Goal: Task Accomplishment & Management: Manage account settings

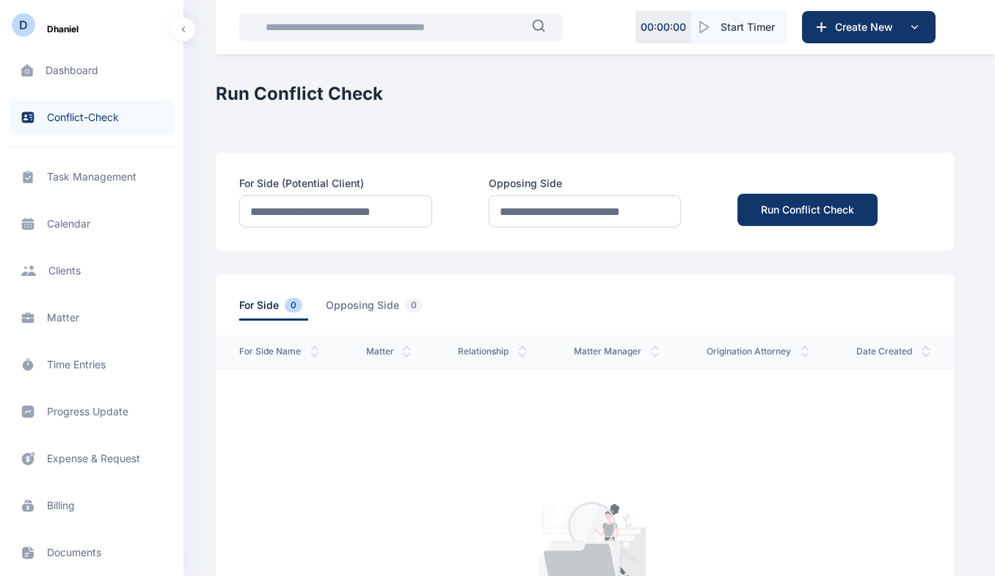
click at [78, 79] on span "Dashboard dashboard dashboard" at bounding box center [92, 70] width 166 height 35
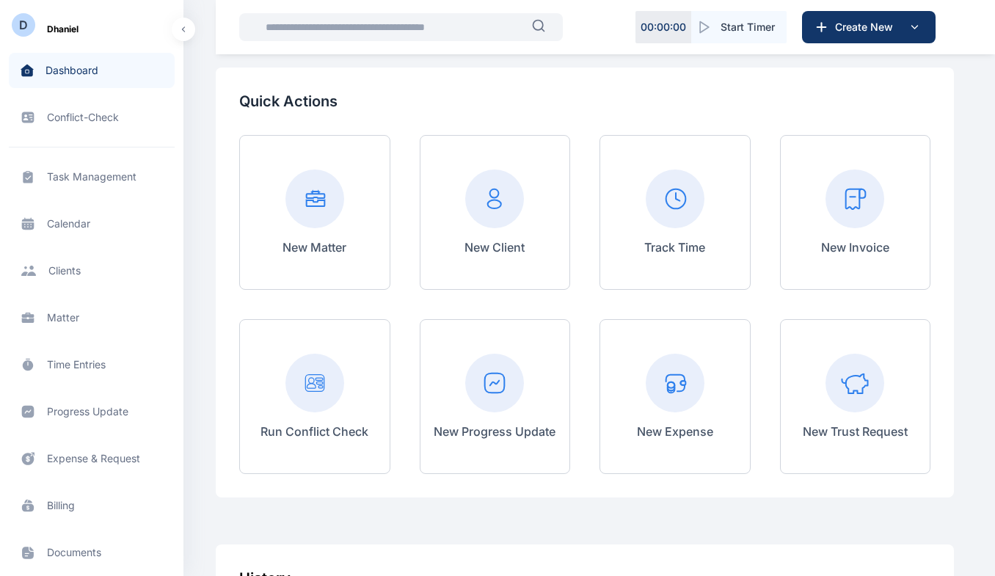
scroll to position [76, 0]
click at [323, 244] on p "New Matter" at bounding box center [314, 248] width 64 height 18
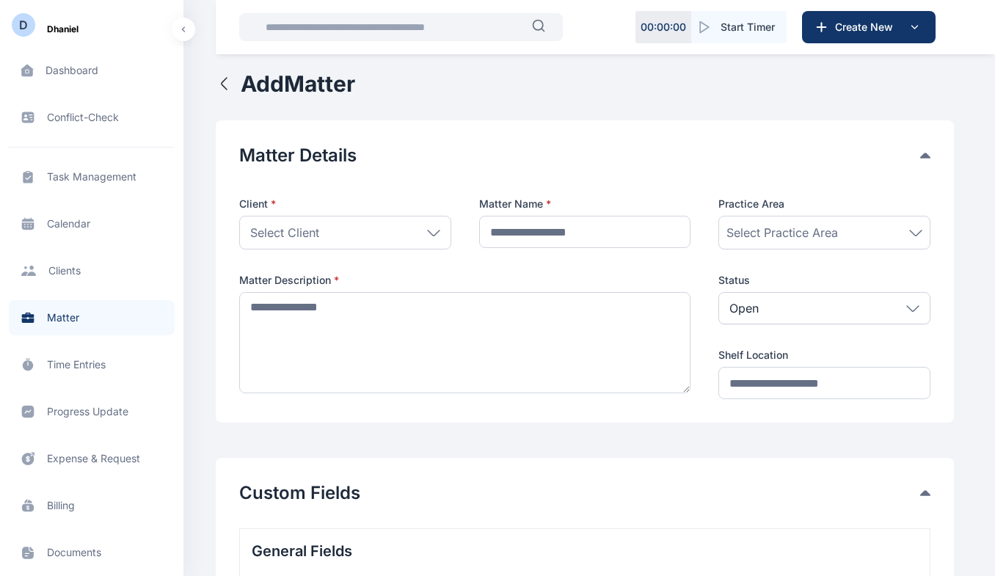
click at [90, 175] on span "Task Management task management task management" at bounding box center [92, 176] width 166 height 35
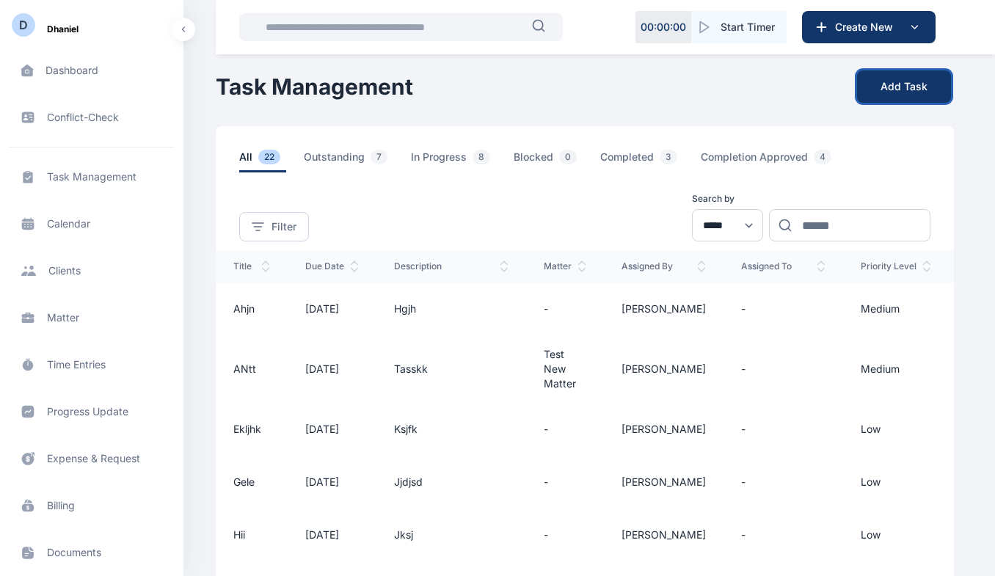
click at [888, 93] on button "Add Task" at bounding box center [904, 86] width 94 height 32
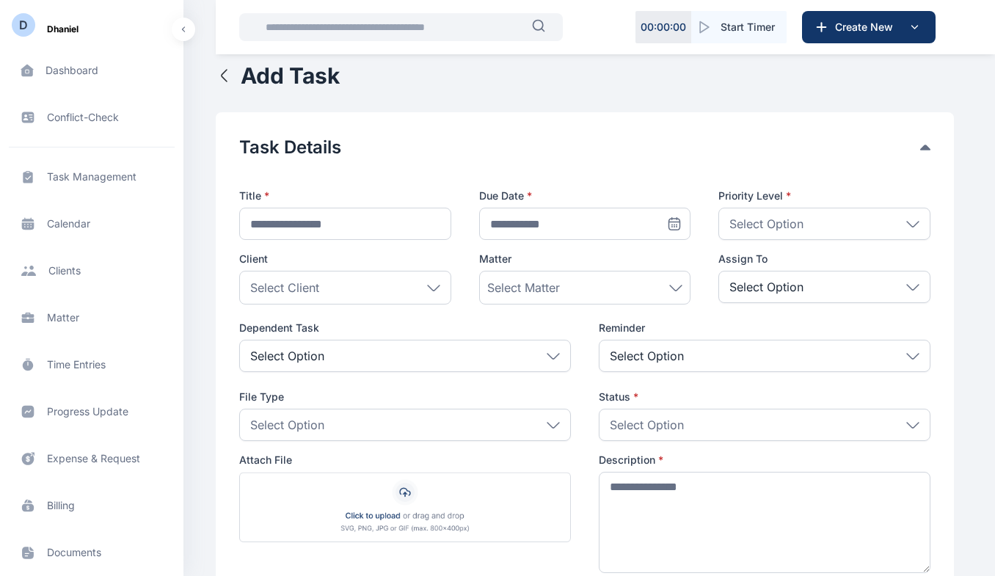
scroll to position [78, 0]
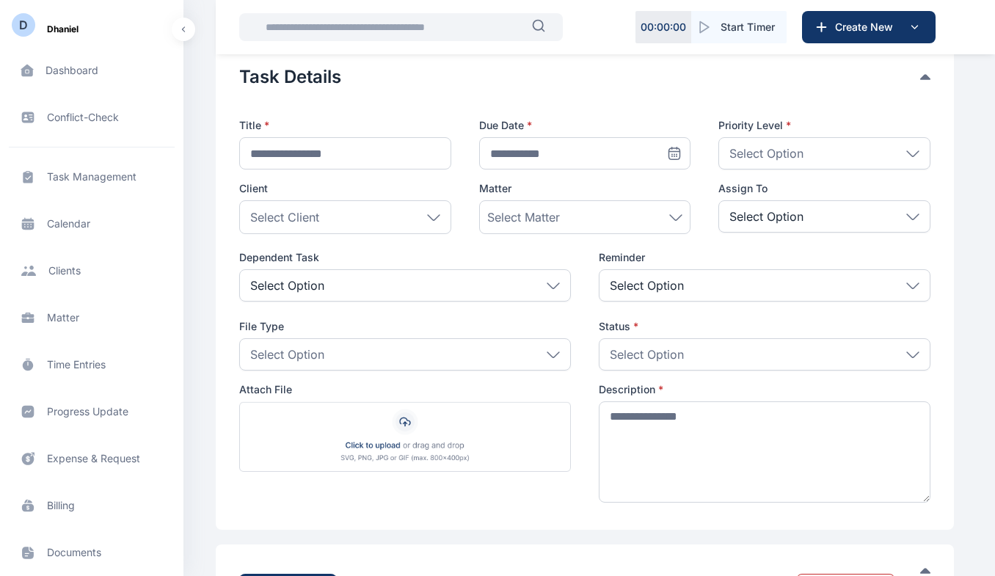
click at [784, 148] on p "Select Option" at bounding box center [766, 153] width 74 height 18
click at [687, 180] on span "**********" at bounding box center [584, 297] width 691 height 417
click at [436, 218] on icon at bounding box center [433, 217] width 13 height 7
click at [563, 218] on div "Select Matter" at bounding box center [585, 217] width 196 height 18
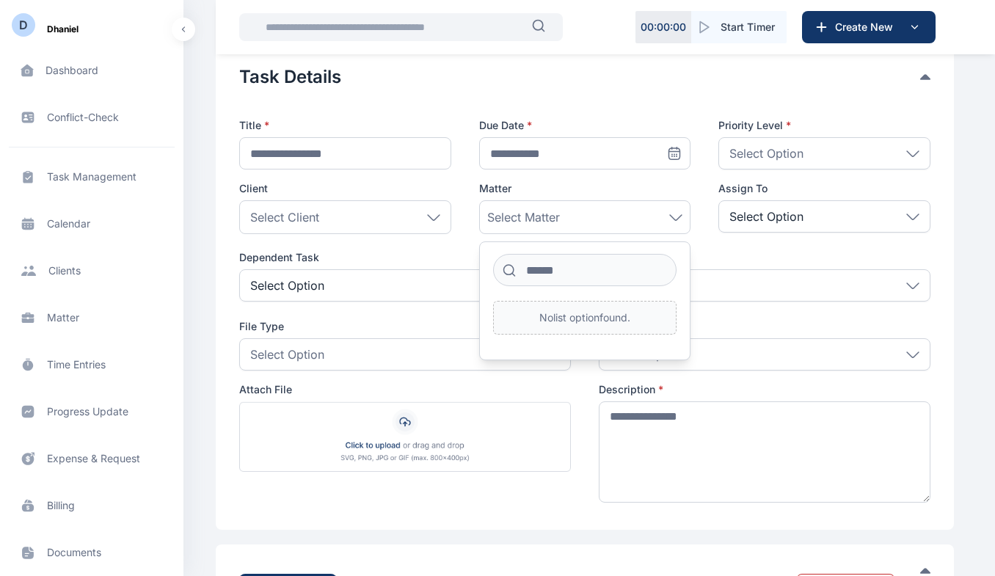
click at [376, 221] on div "Select Client" at bounding box center [345, 217] width 212 height 34
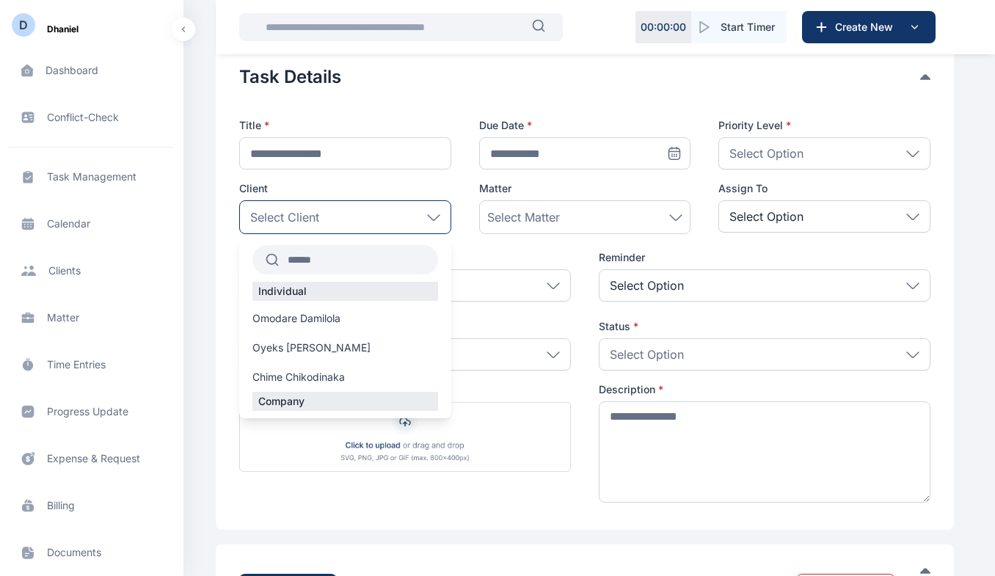
click at [321, 321] on span "Omodare Damilola" at bounding box center [296, 318] width 88 height 15
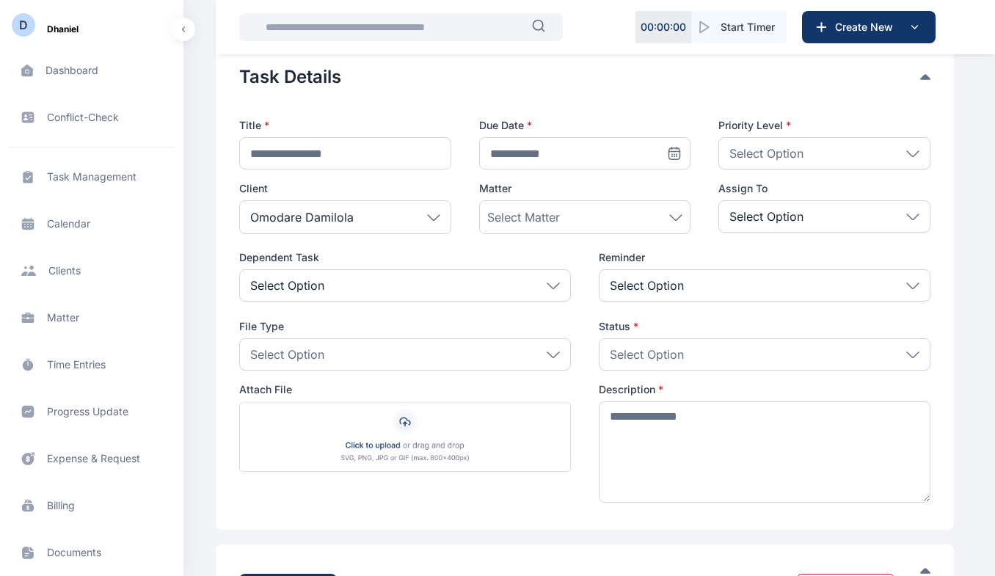
click at [549, 217] on span "Select Matter" at bounding box center [523, 217] width 73 height 18
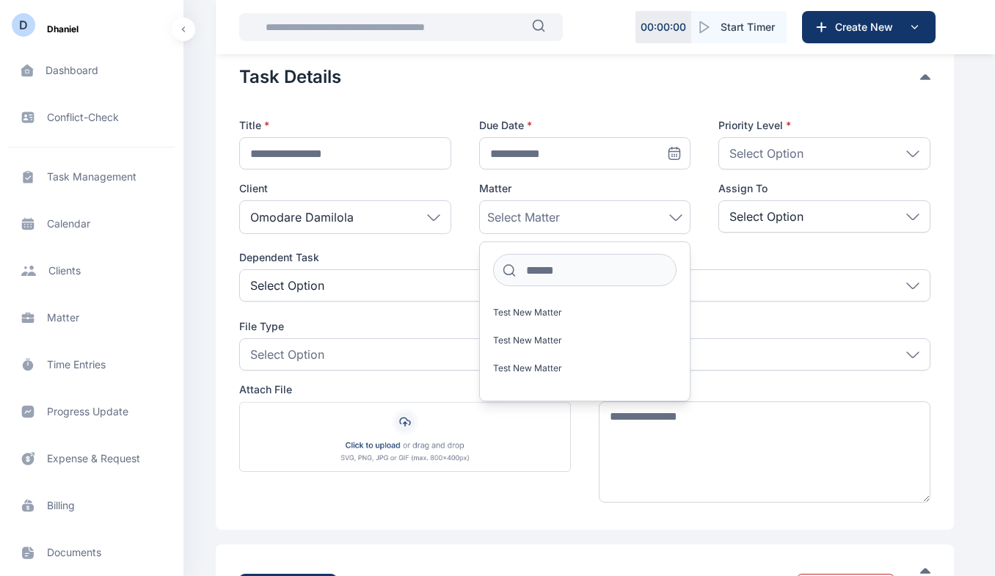
click at [747, 219] on p "Select Option" at bounding box center [766, 217] width 74 height 18
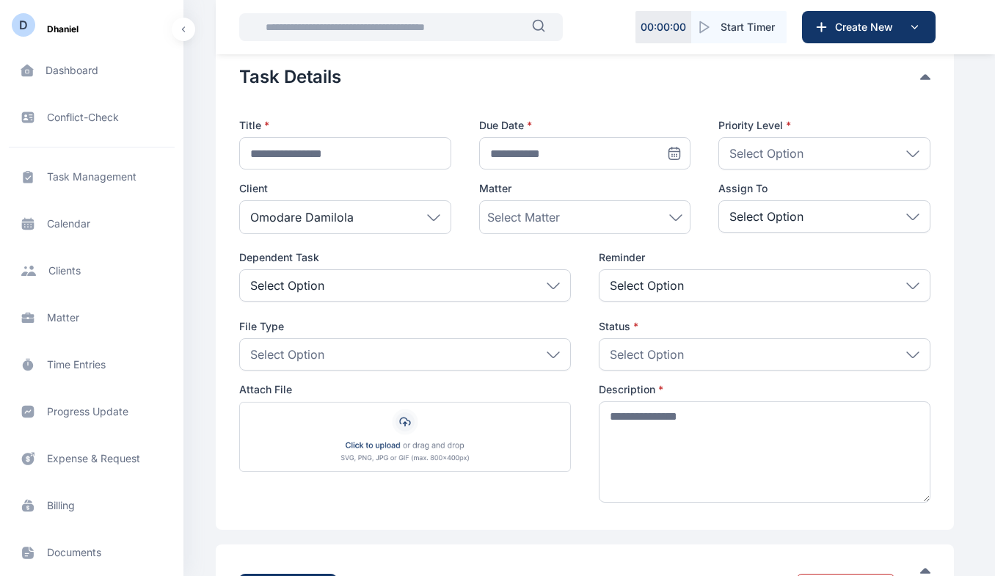
click at [659, 215] on div "Select Matter" at bounding box center [585, 217] width 196 height 18
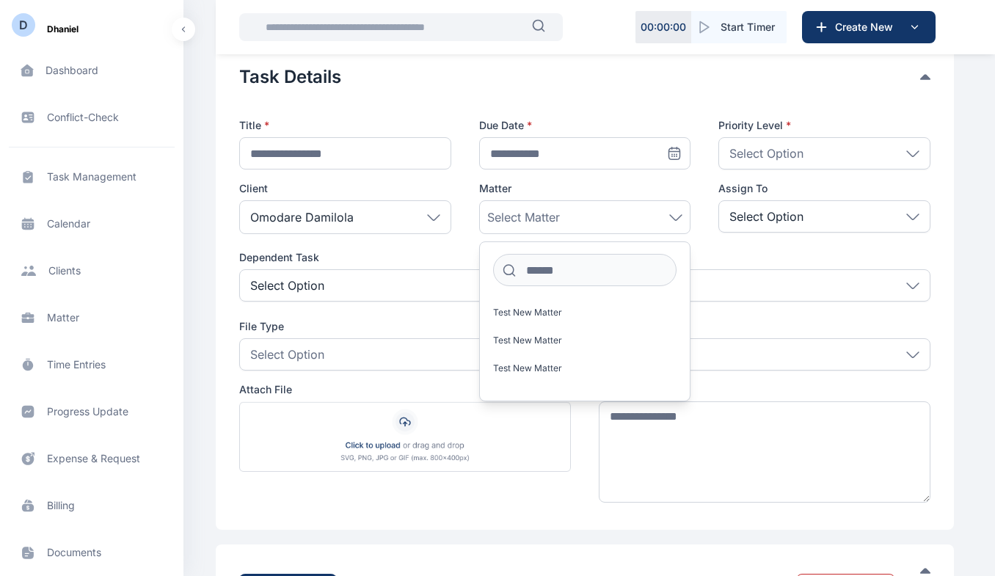
click at [562, 314] on label "Test New Matter" at bounding box center [585, 312] width 211 height 23
click at [780, 216] on p "Select Option" at bounding box center [766, 217] width 74 height 18
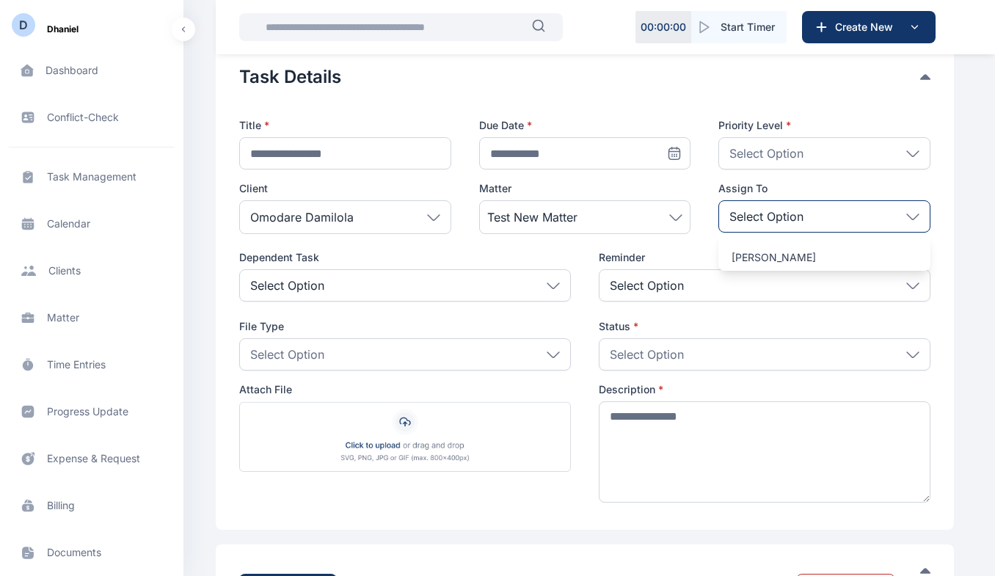
click at [780, 216] on p "Select Option" at bounding box center [766, 217] width 74 height 18
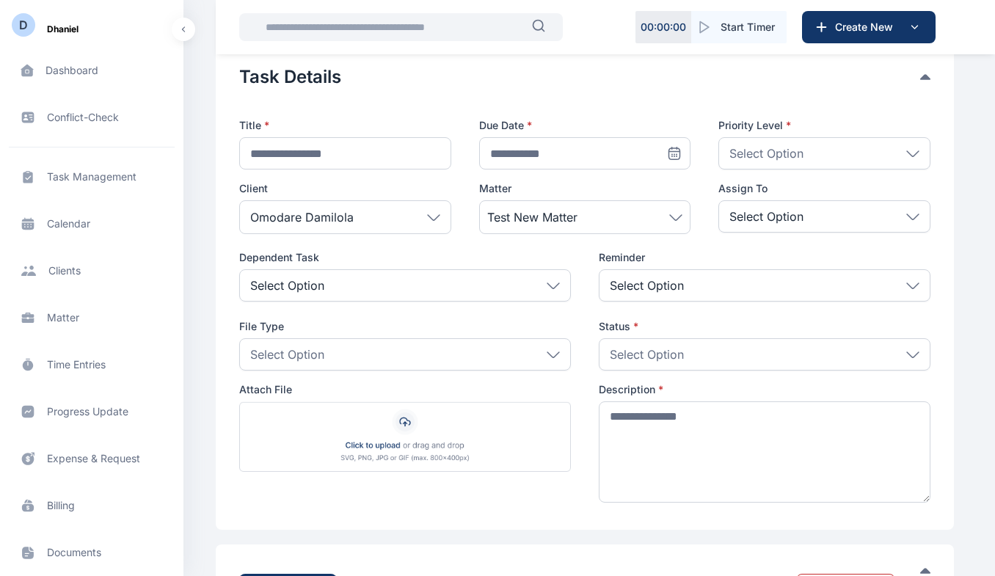
click at [780, 216] on p "Select Option" at bounding box center [766, 217] width 74 height 18
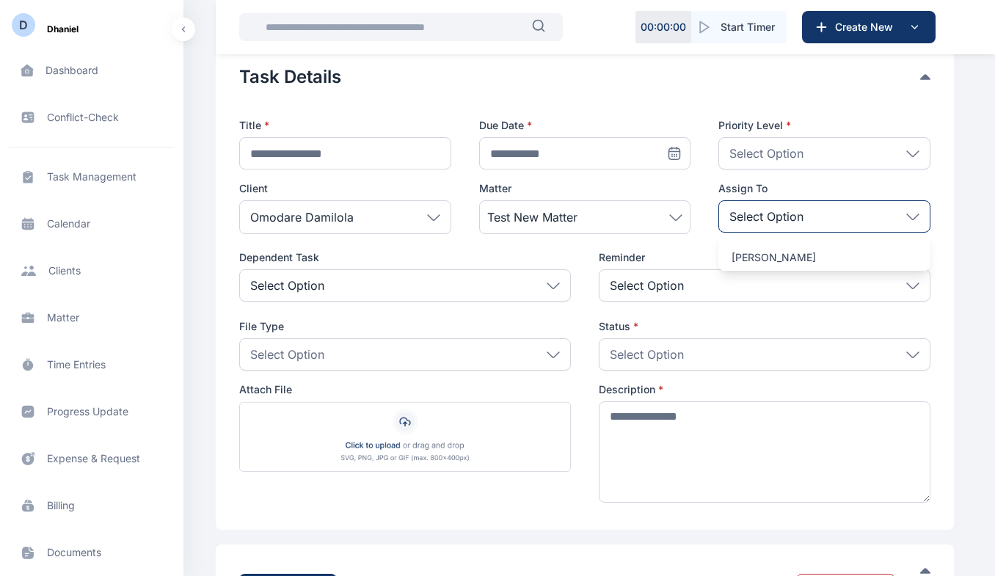
click at [779, 252] on p "[PERSON_NAME]" at bounding box center [824, 257] width 186 height 15
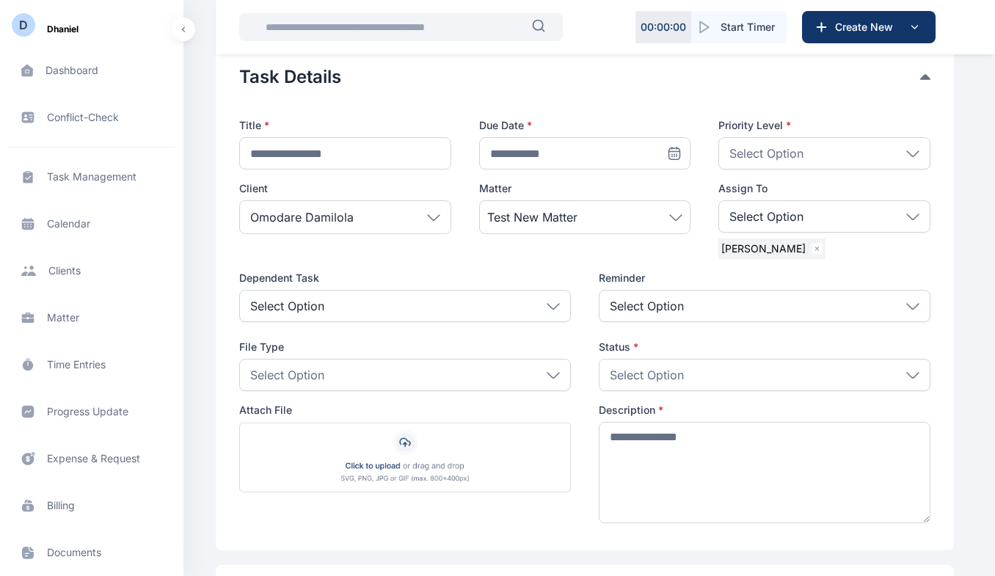
click at [513, 304] on div "Select Option" at bounding box center [405, 306] width 332 height 32
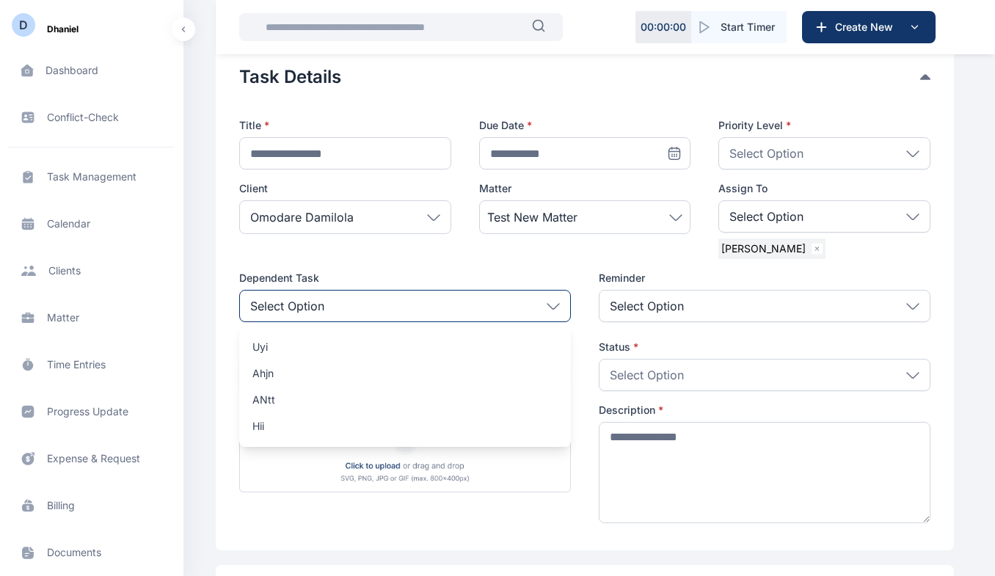
click at [279, 349] on p "uyi" at bounding box center [404, 347] width 305 height 15
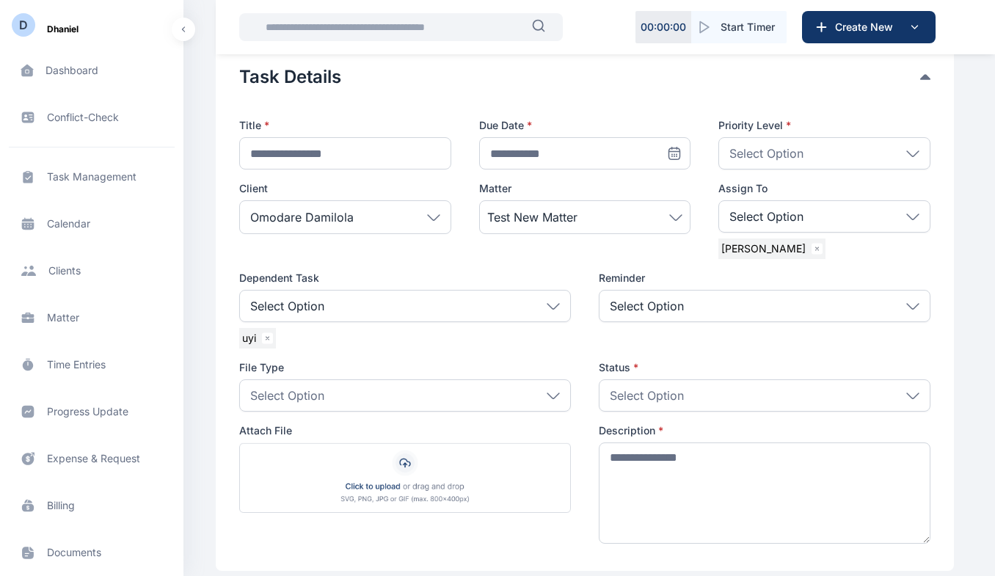
click at [650, 298] on p "Select Option" at bounding box center [647, 306] width 74 height 18
click at [491, 389] on div "Select Option" at bounding box center [405, 395] width 332 height 32
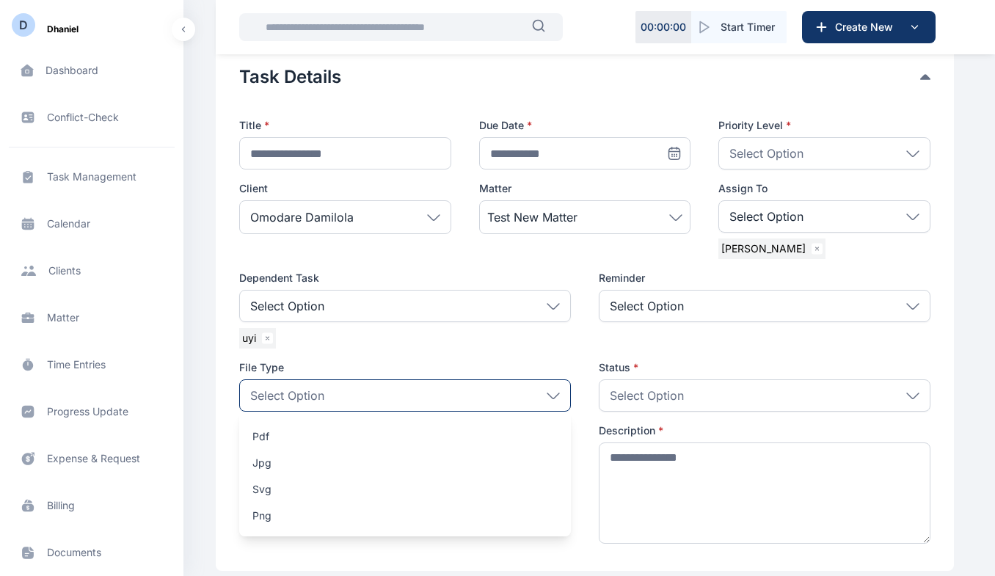
click at [640, 398] on p "Select Option" at bounding box center [647, 396] width 74 height 18
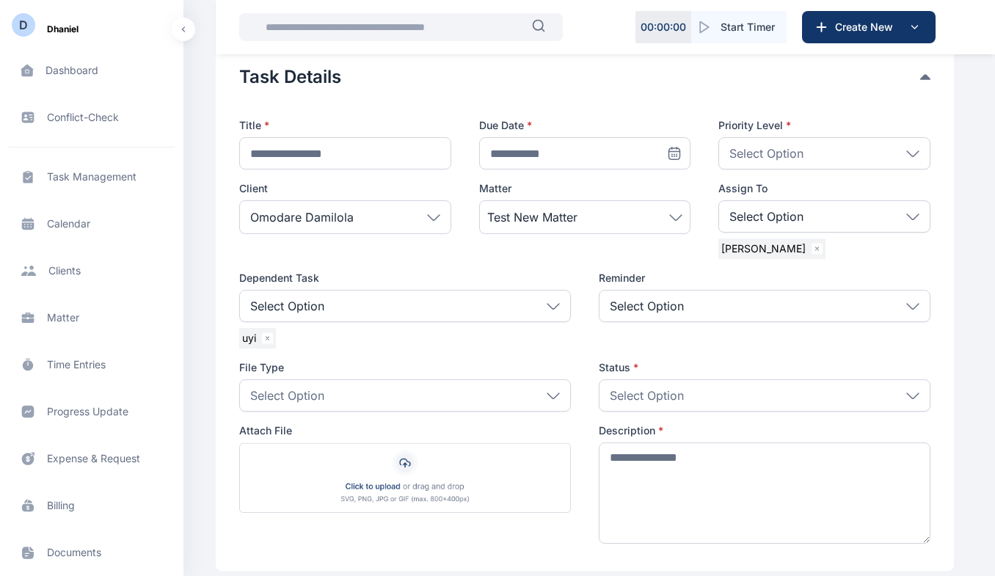
click at [423, 433] on label "Attach File" at bounding box center [405, 430] width 332 height 15
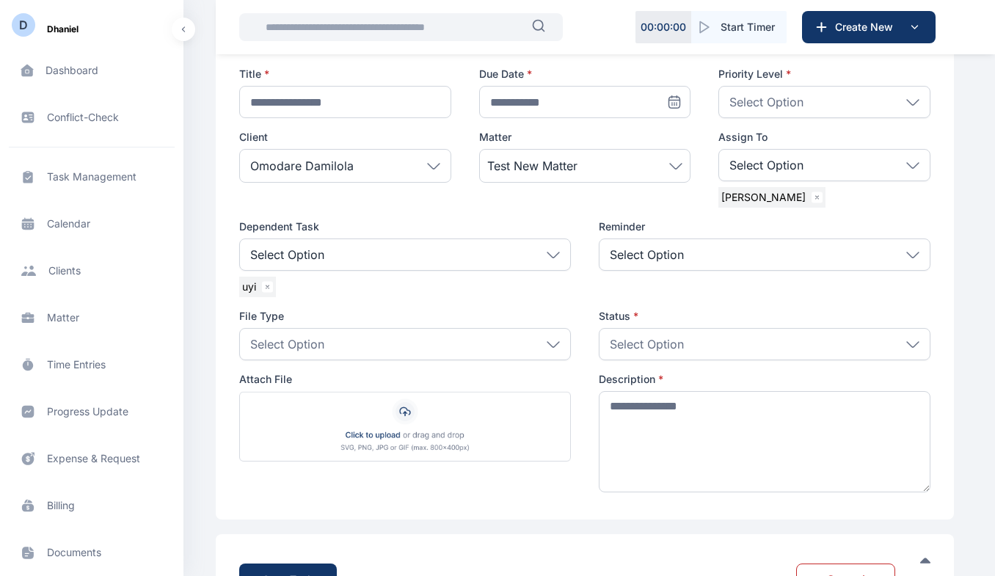
scroll to position [197, 0]
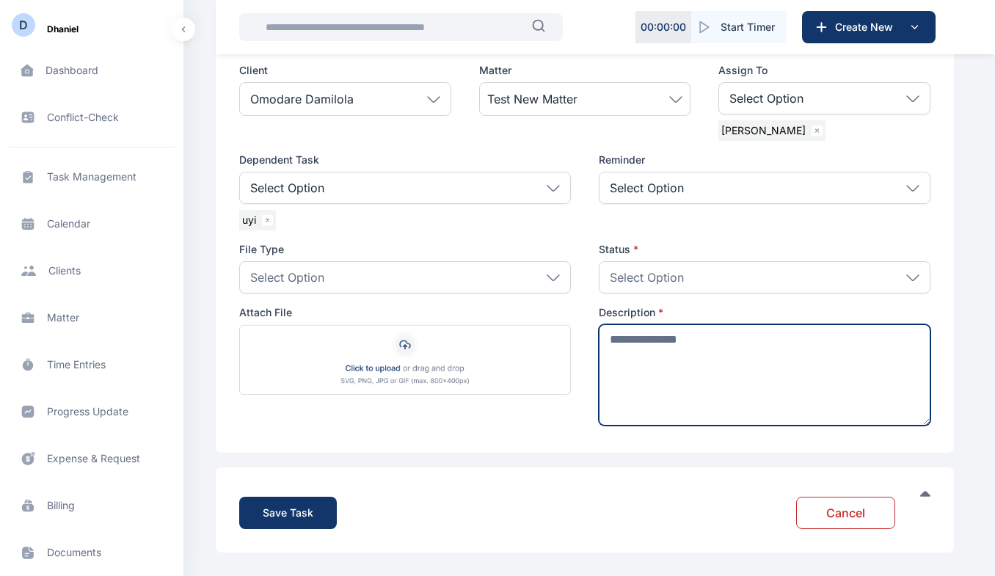
click at [665, 383] on textarea at bounding box center [765, 374] width 332 height 101
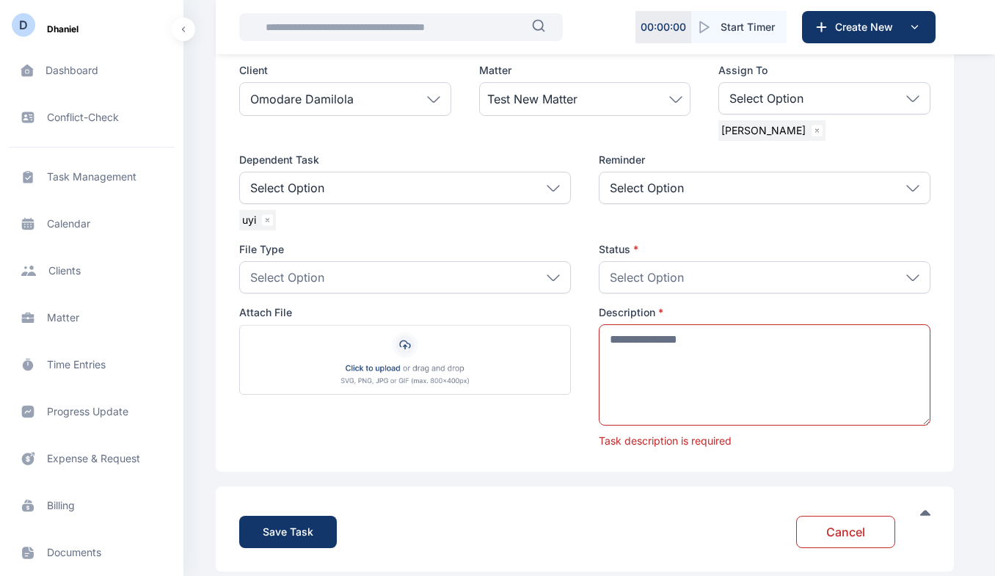
click at [81, 233] on span "Calendar calendar calendar" at bounding box center [92, 223] width 166 height 35
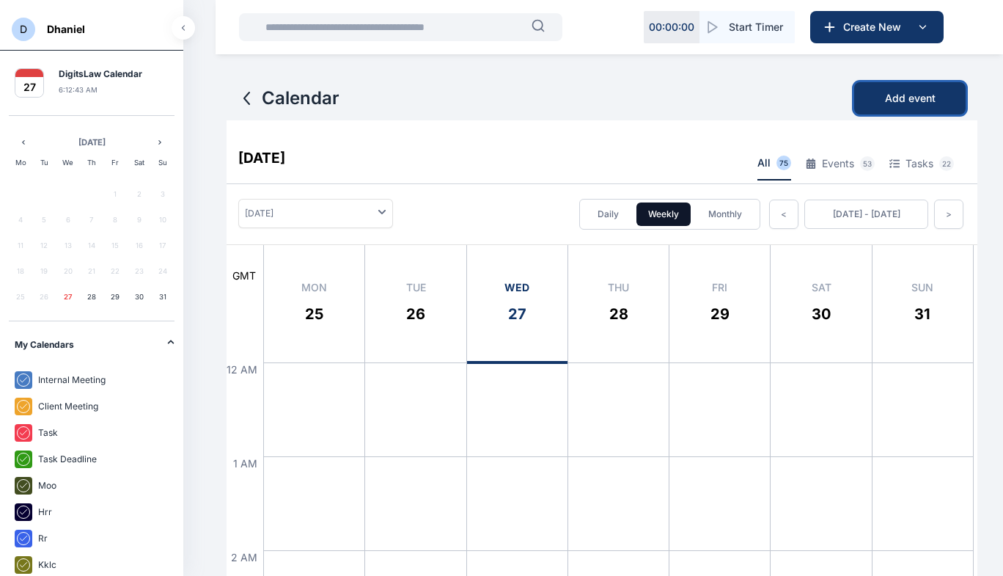
click at [902, 98] on span "Add event" at bounding box center [910, 98] width 51 height 15
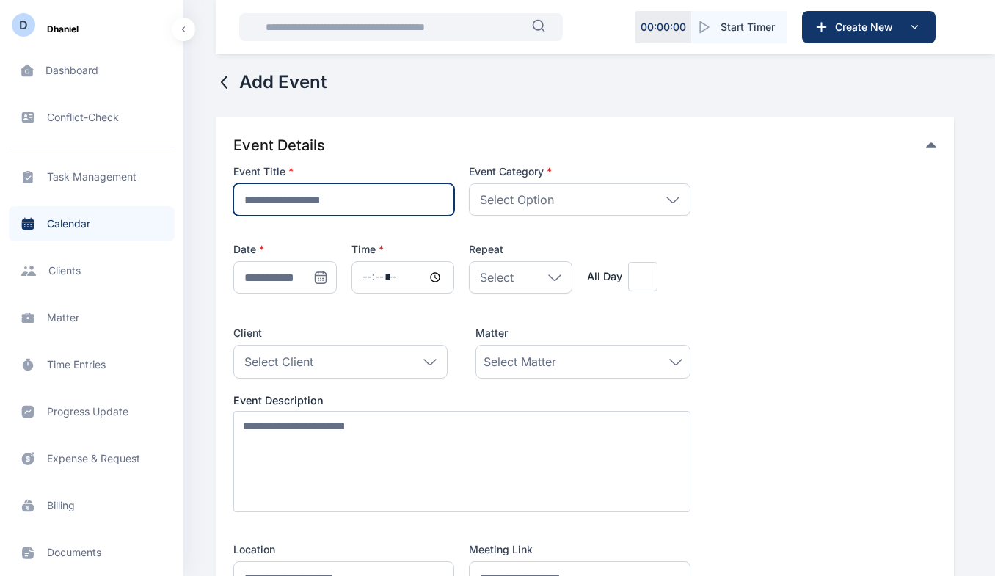
click at [330, 201] on input "text" at bounding box center [343, 199] width 221 height 32
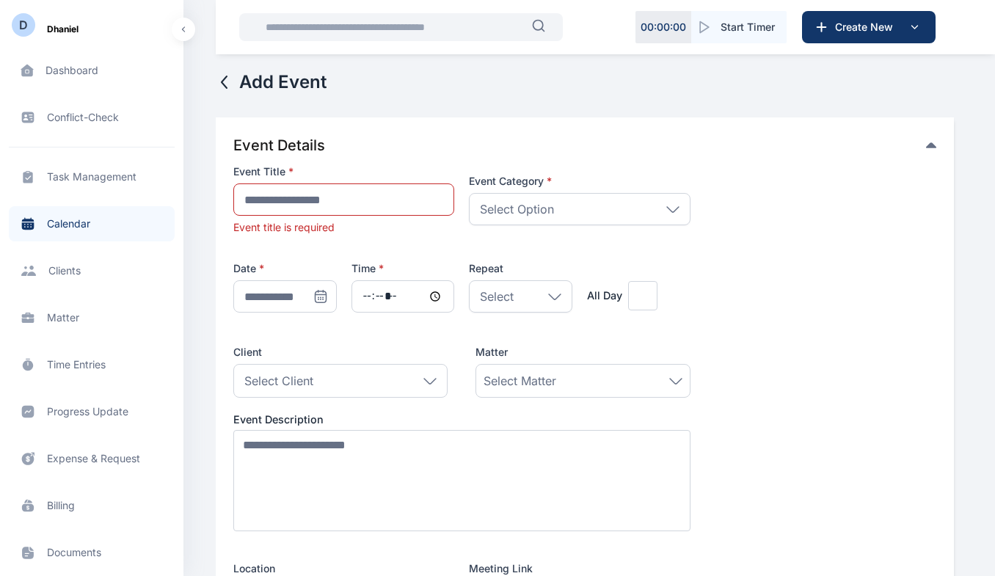
click at [573, 183] on div "Event Category * Select Option Internal Meeting Client Meeting task deadline mo…" at bounding box center [579, 199] width 221 height 51
click at [550, 295] on icon at bounding box center [554, 296] width 13 height 7
click at [703, 300] on span "**********" at bounding box center [584, 388] width 703 height 448
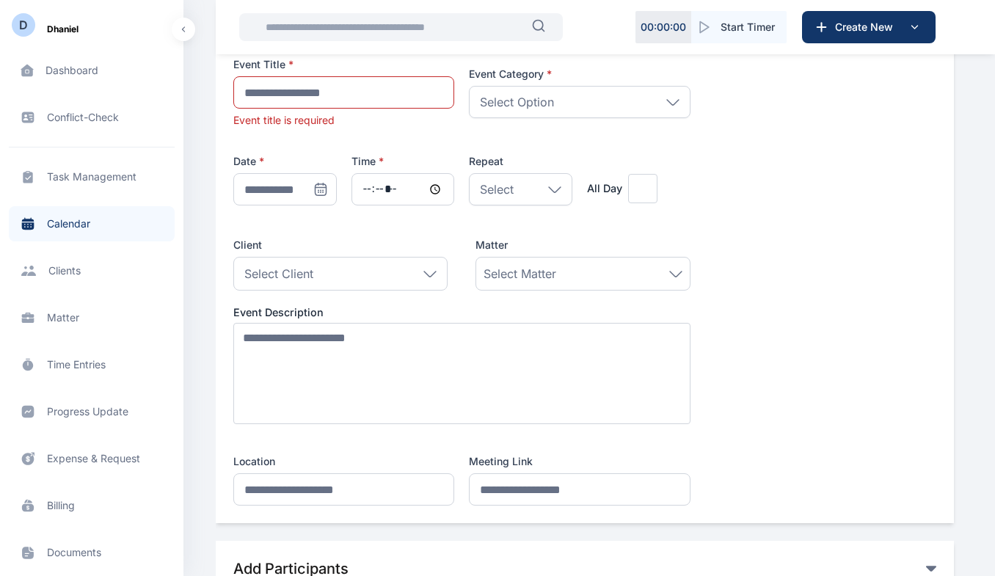
scroll to position [109, 0]
click at [414, 276] on div "Select Client" at bounding box center [340, 272] width 214 height 34
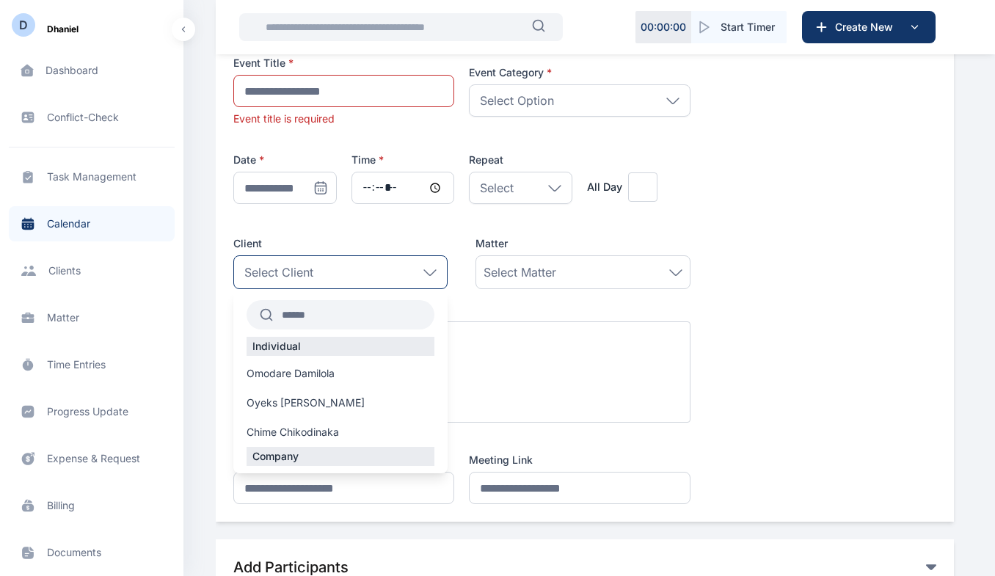
click at [519, 301] on div "**********" at bounding box center [461, 280] width 457 height 448
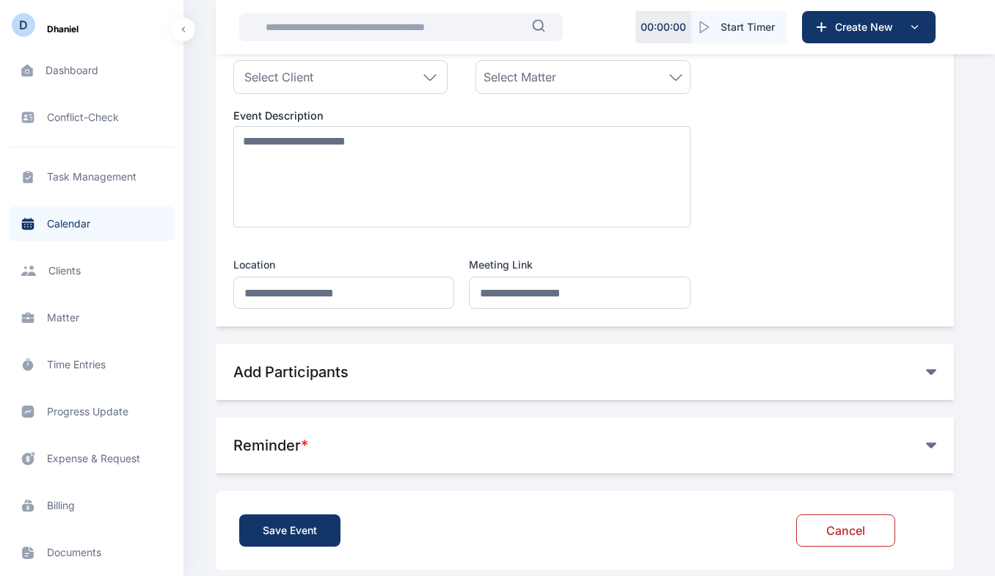
scroll to position [321, 0]
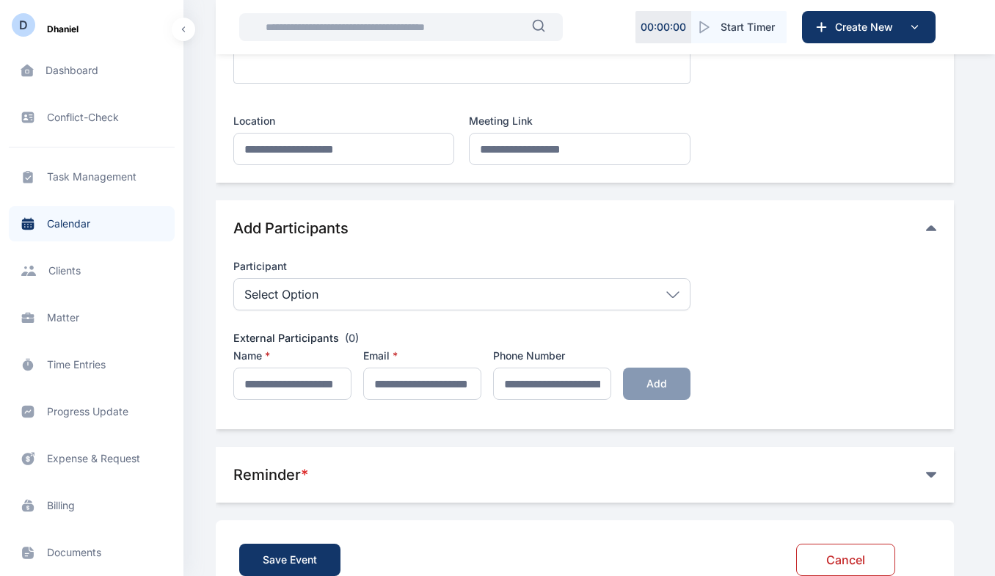
scroll to position [494, 0]
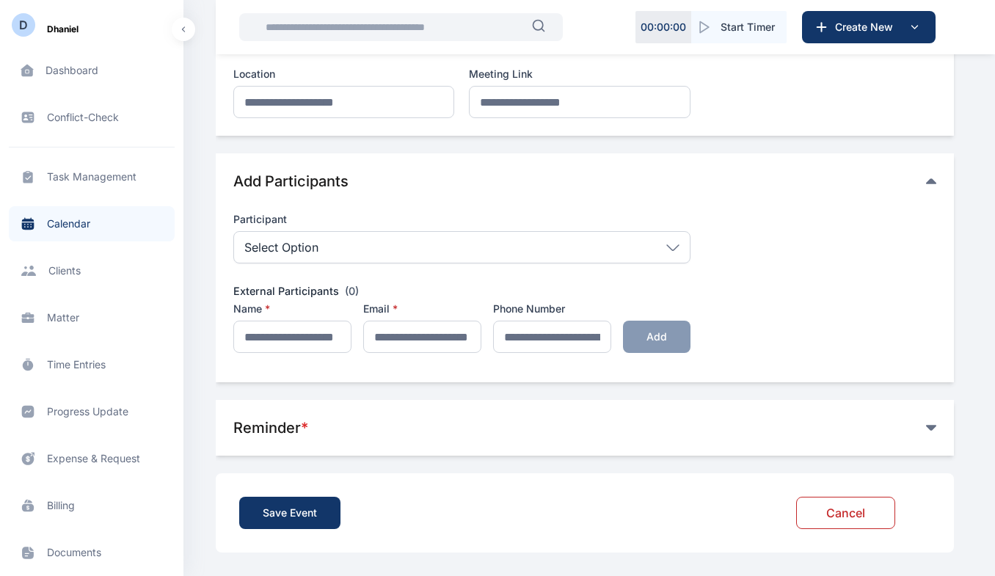
click at [75, 266] on span "Client clients clients" at bounding box center [92, 270] width 166 height 35
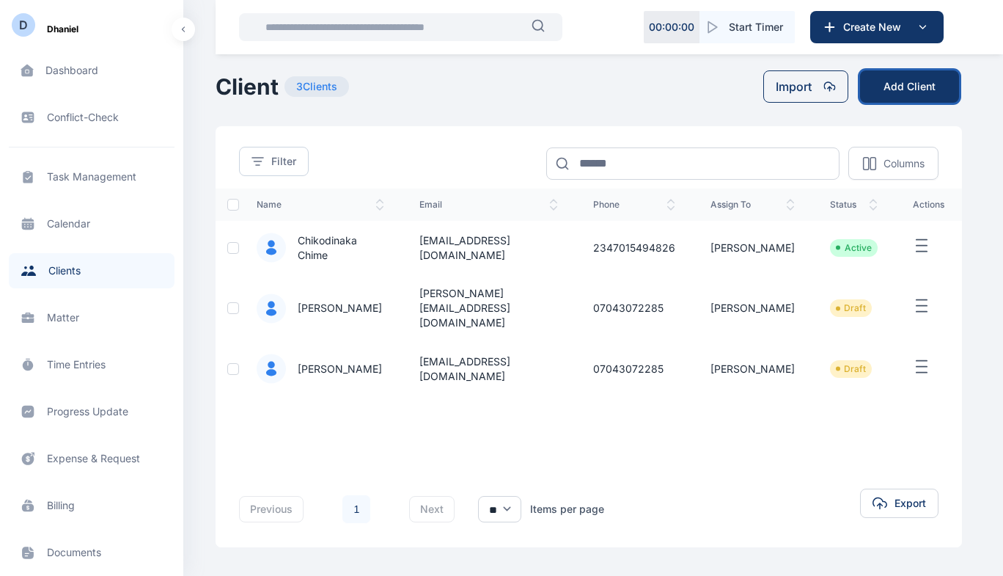
click at [916, 90] on button "Add Client" at bounding box center [909, 86] width 99 height 32
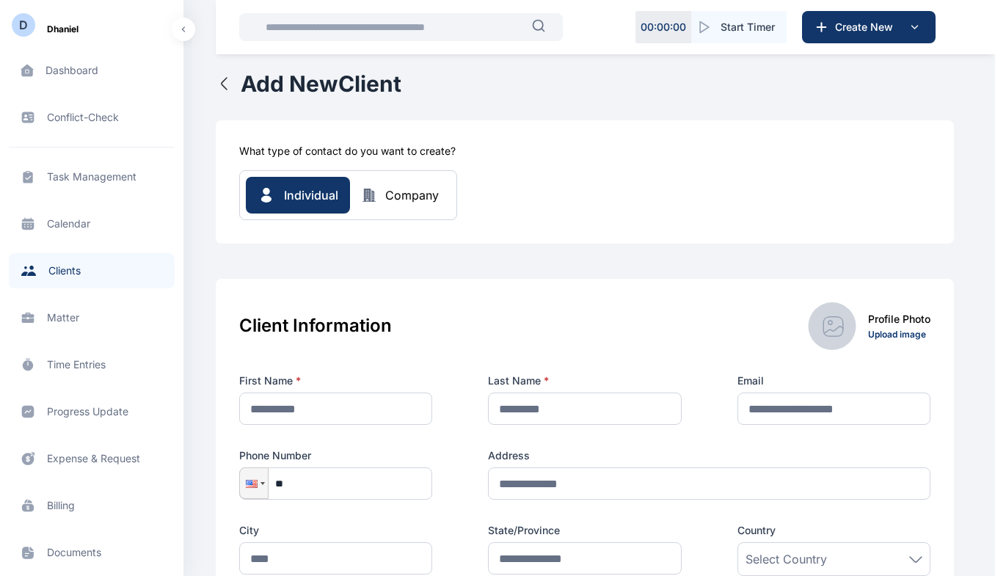
click at [405, 202] on div "Company" at bounding box center [412, 195] width 54 height 18
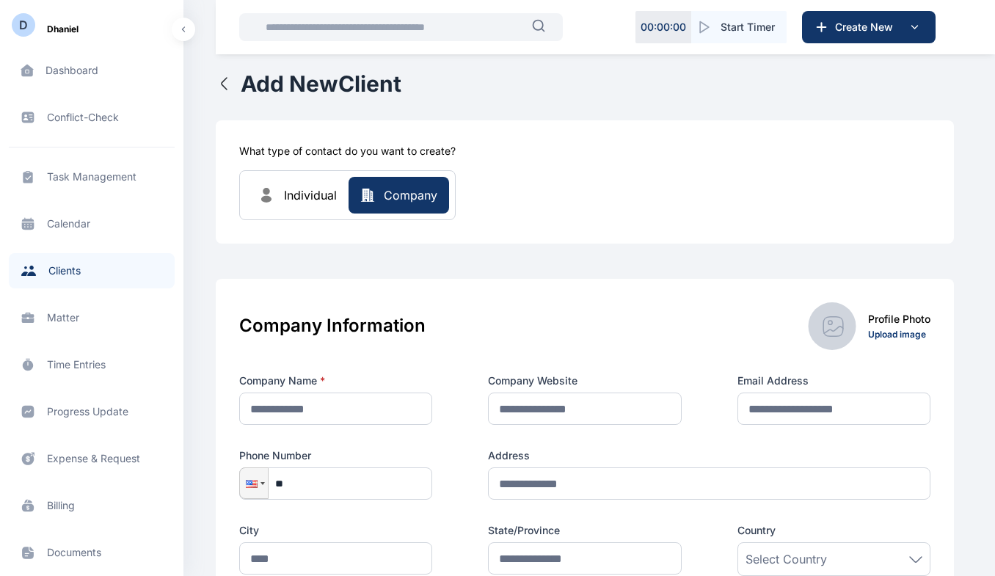
click at [299, 207] on button "Individual" at bounding box center [297, 195] width 103 height 37
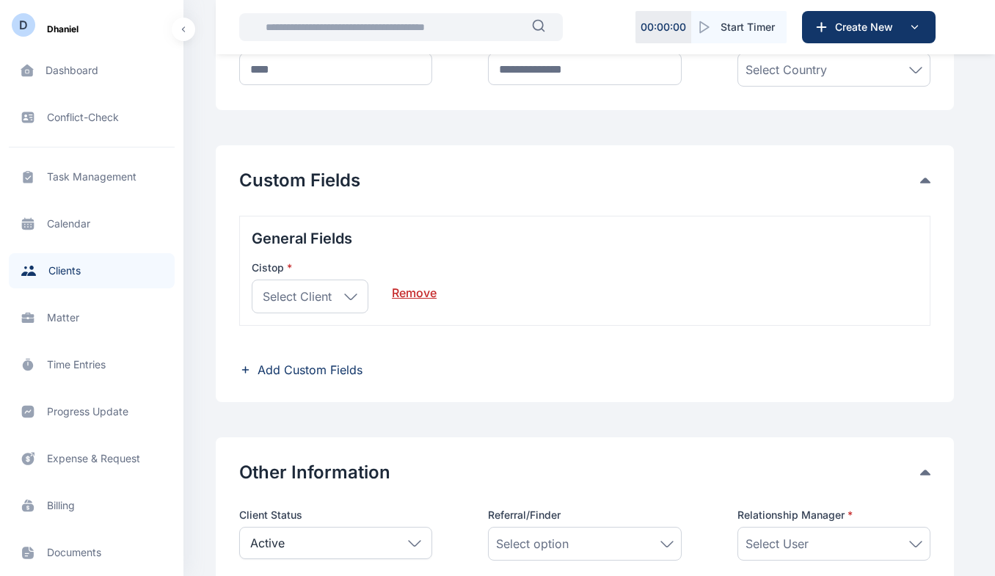
scroll to position [494, 0]
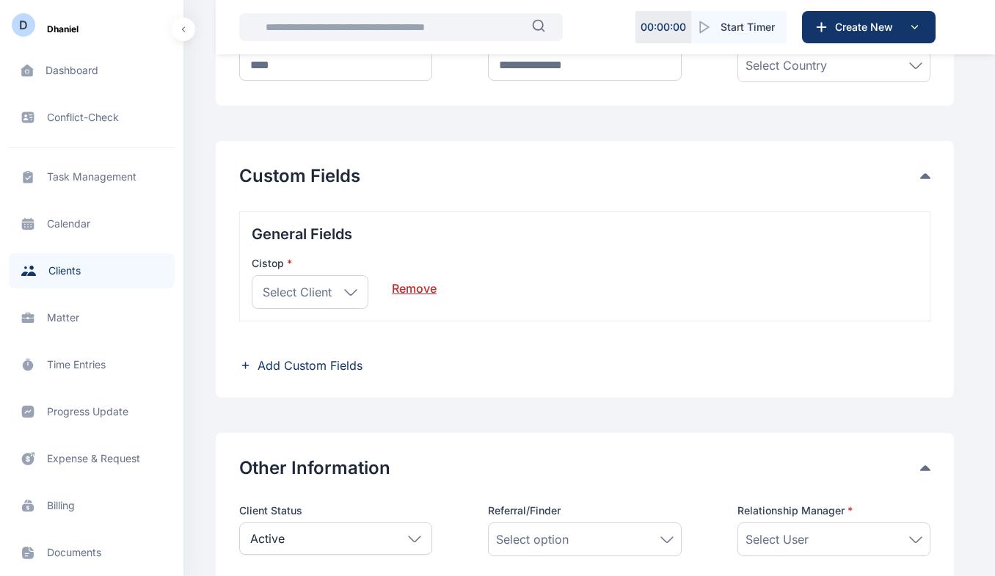
click at [385, 175] on button "Custom Fields" at bounding box center [579, 175] width 681 height 23
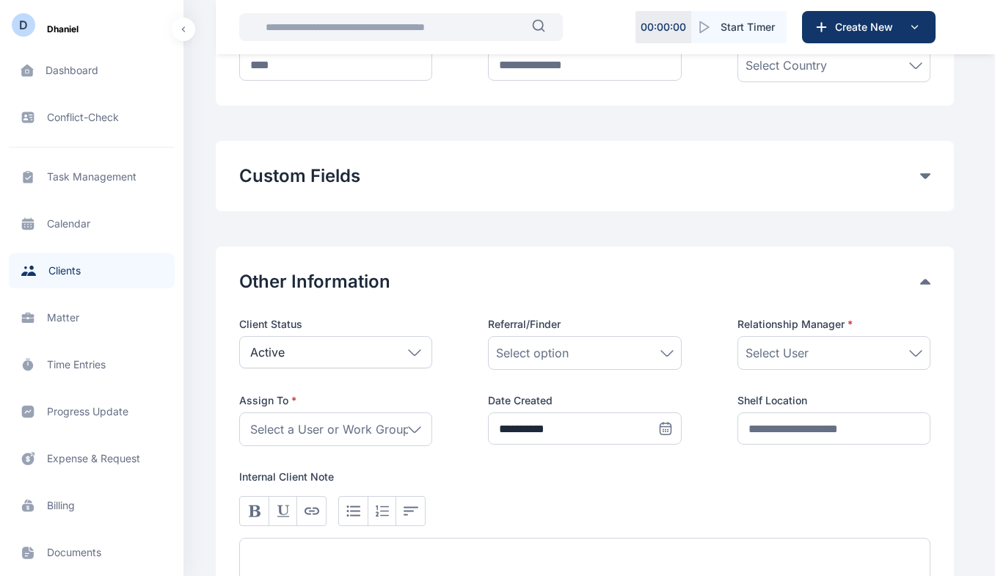
click at [348, 179] on button "Custom Fields" at bounding box center [579, 175] width 681 height 23
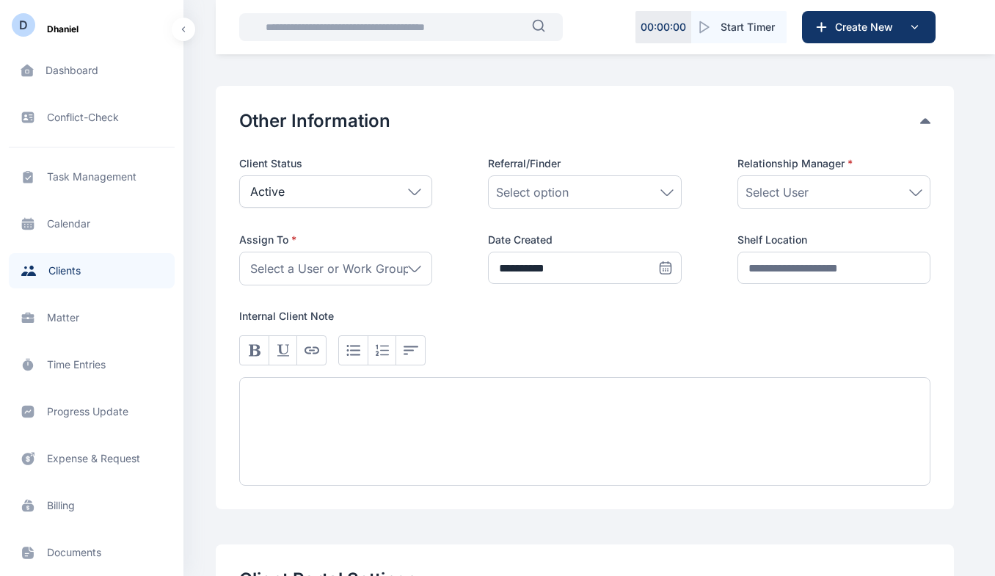
scroll to position [843, 0]
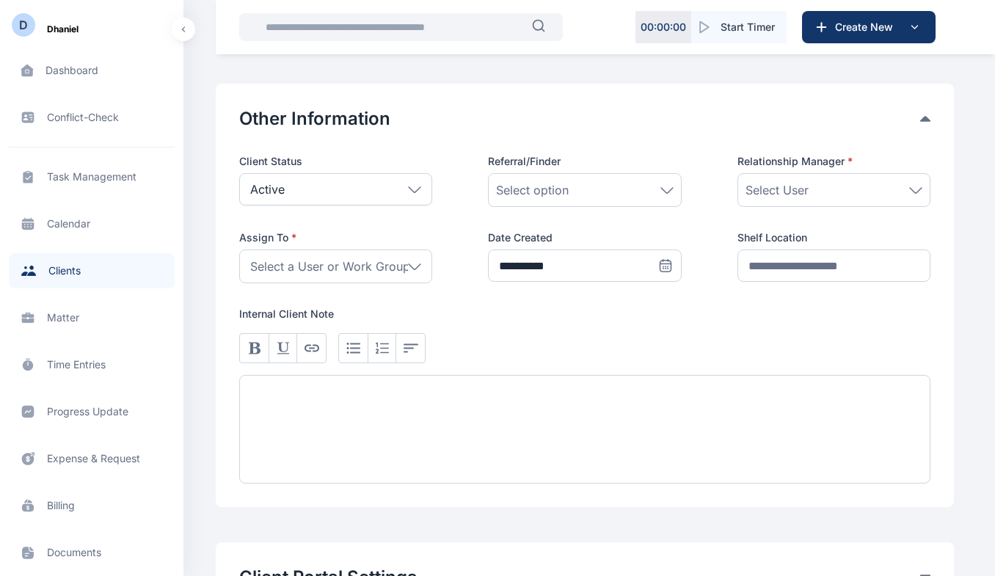
click at [801, 196] on span "Select User" at bounding box center [776, 190] width 63 height 18
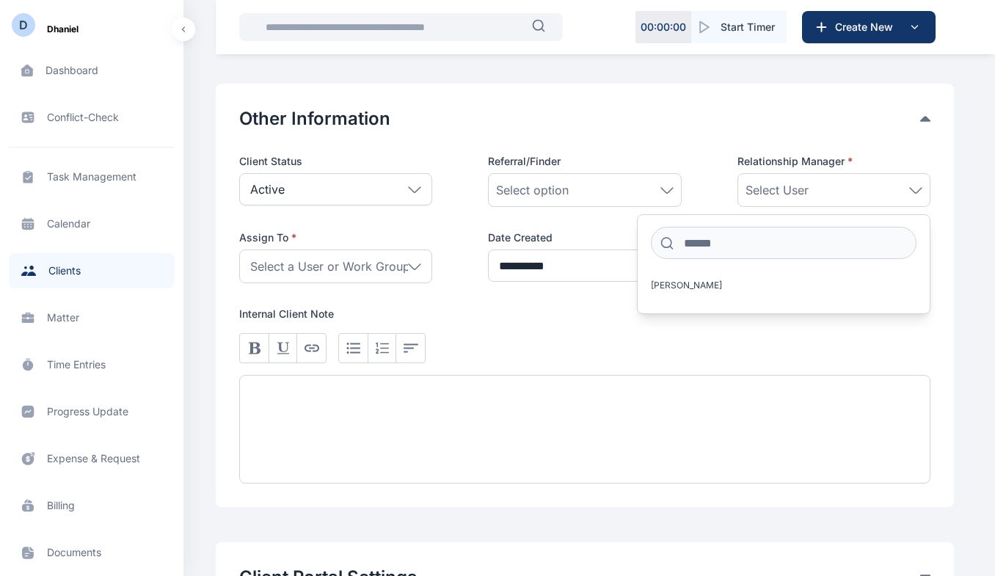
click at [706, 194] on div "**********" at bounding box center [584, 218] width 691 height 129
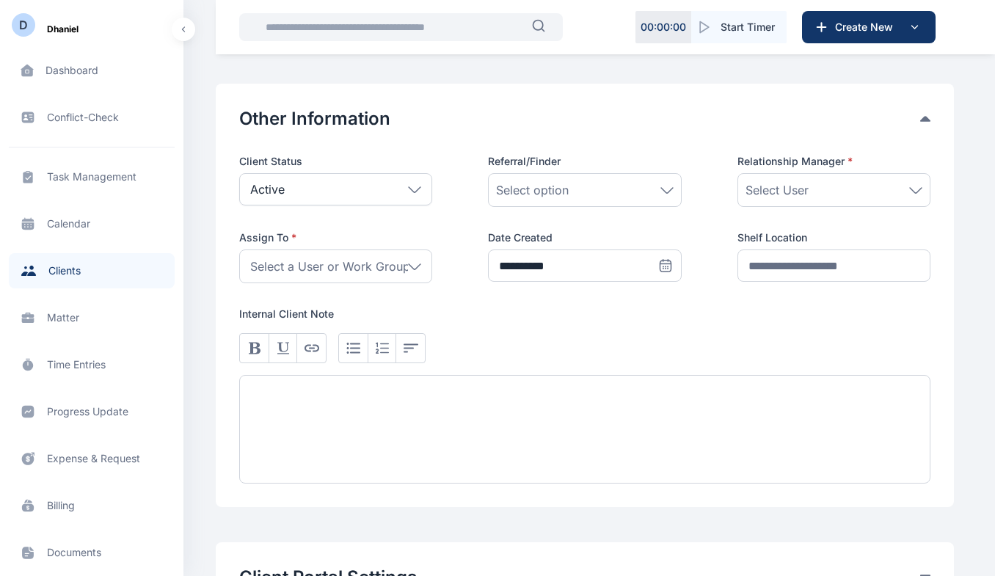
click at [405, 268] on span "Select a User or Work Group" at bounding box center [330, 266] width 160 height 18
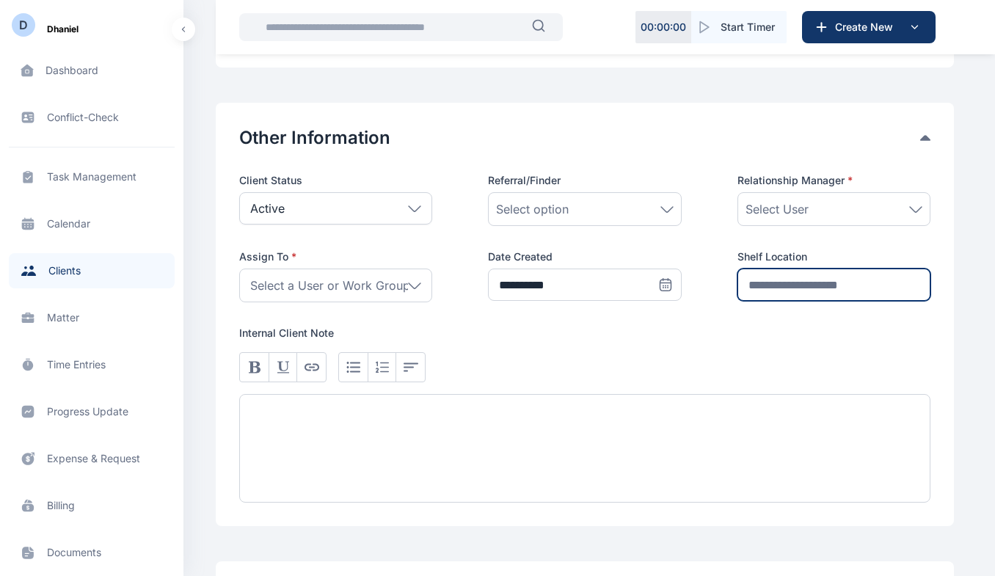
click at [777, 279] on input "text" at bounding box center [833, 284] width 193 height 32
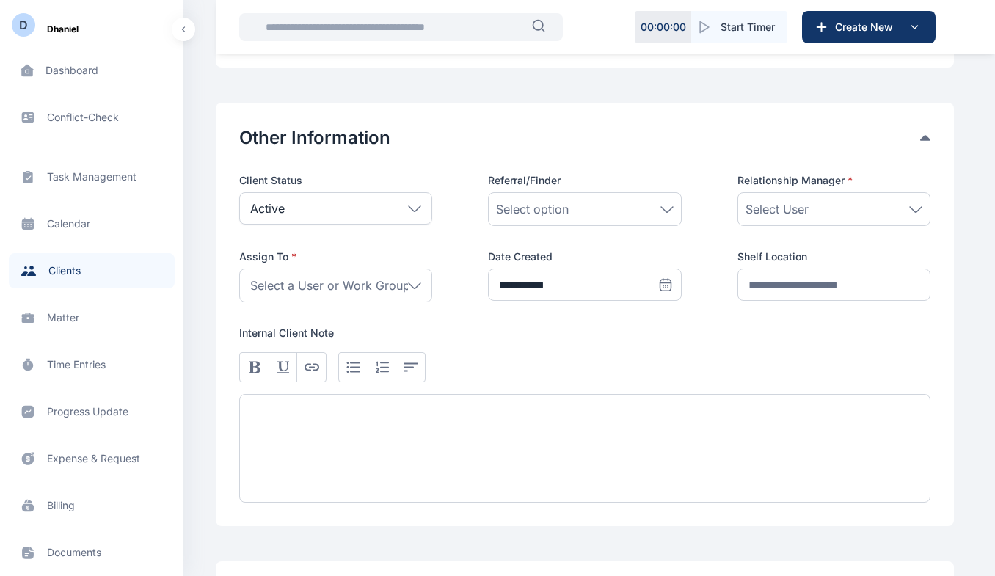
click at [355, 436] on div at bounding box center [584, 448] width 691 height 109
click at [516, 332] on p "Internal Client Note" at bounding box center [584, 333] width 691 height 15
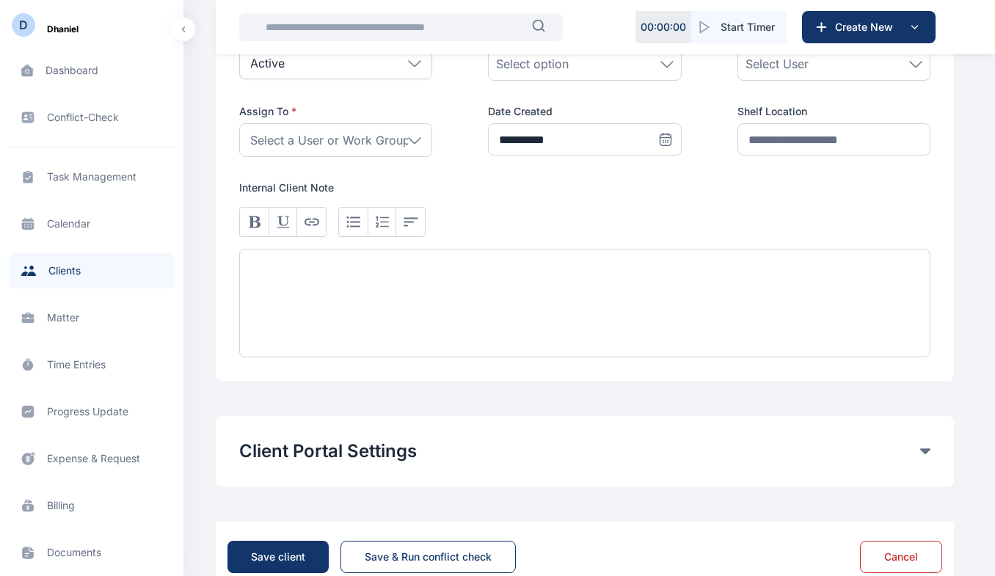
scroll to position [1028, 0]
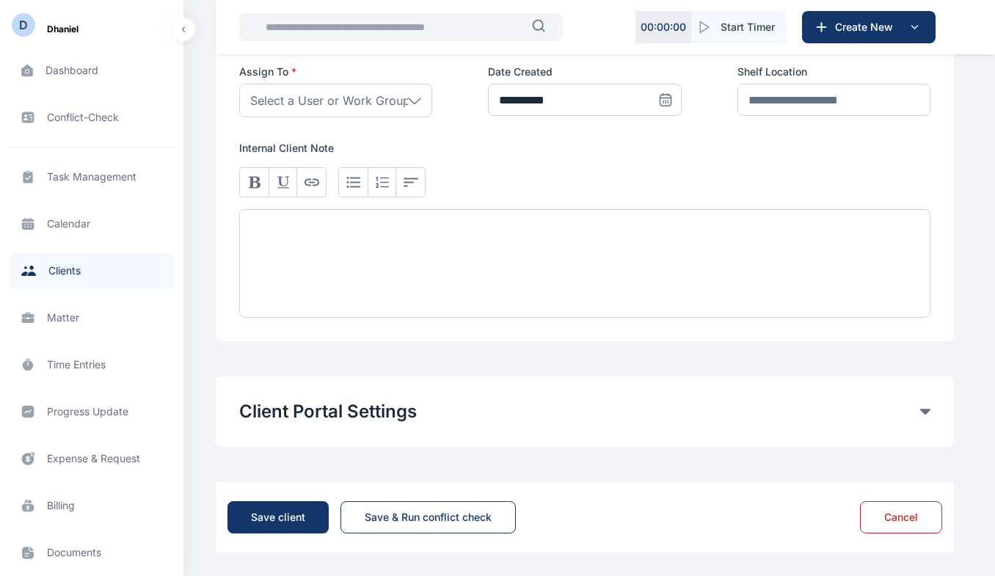
click at [72, 321] on span "Matter matter matter" at bounding box center [92, 317] width 166 height 35
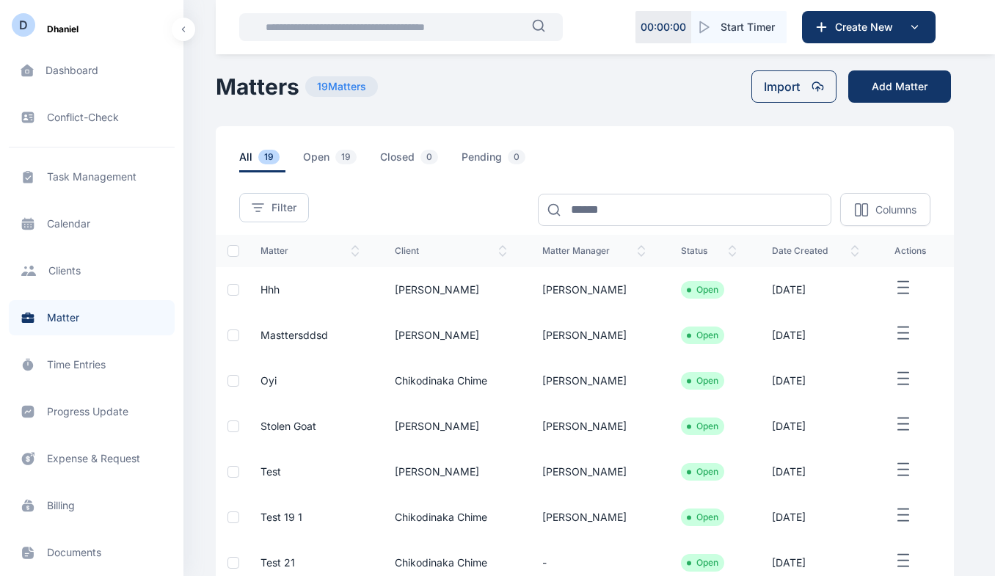
click at [412, 293] on td "[PERSON_NAME]" at bounding box center [450, 289] width 147 height 45
drag, startPoint x: 254, startPoint y: 290, endPoint x: 267, endPoint y: 290, distance: 13.2
click at [267, 290] on td "hhh" at bounding box center [310, 289] width 134 height 45
click at [267, 290] on span "hhh" at bounding box center [269, 289] width 19 height 12
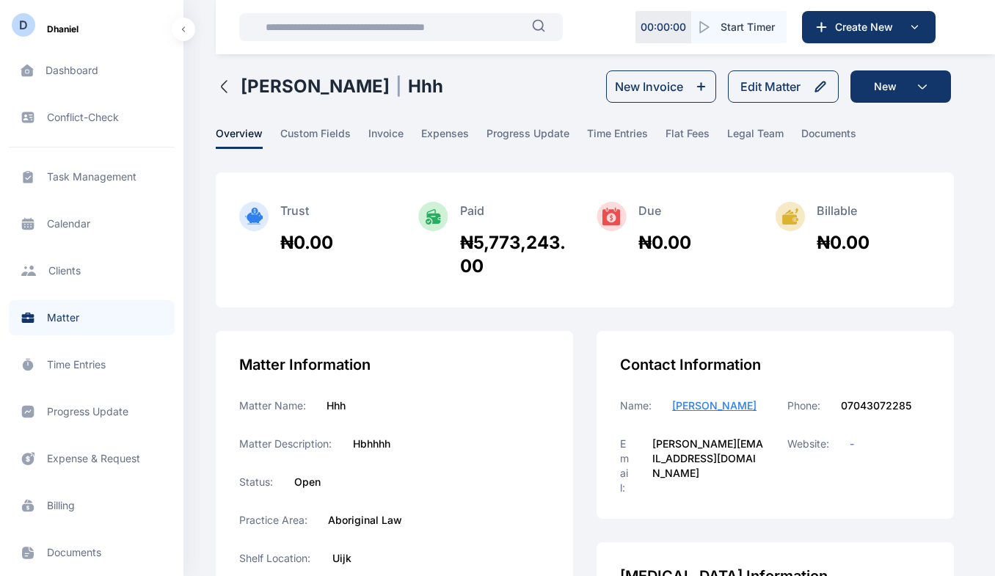
click at [303, 139] on span "custom fields" at bounding box center [315, 137] width 70 height 23
click at [387, 140] on span "invoice" at bounding box center [385, 137] width 35 height 23
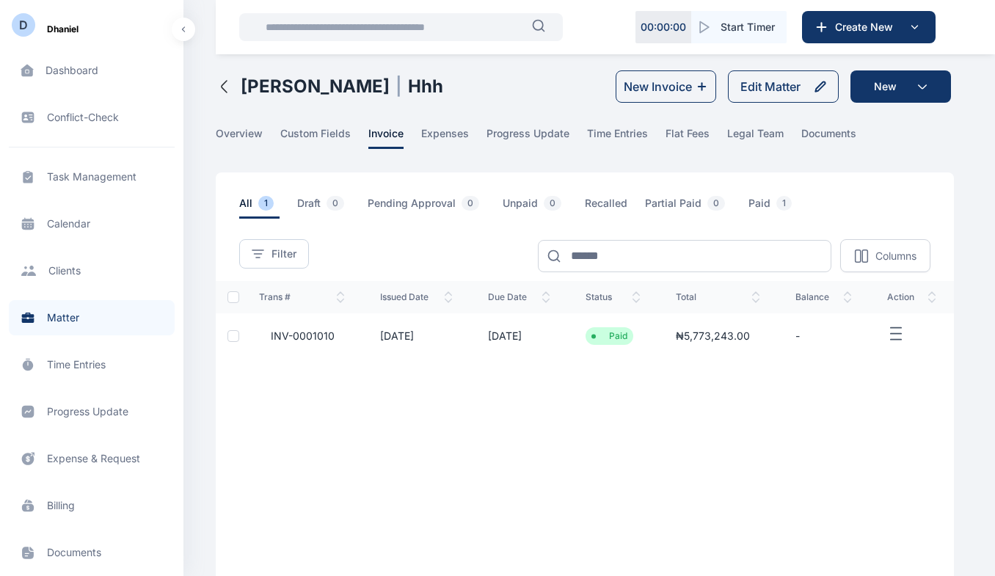
click at [222, 88] on icon "button" at bounding box center [225, 87] width 18 height 18
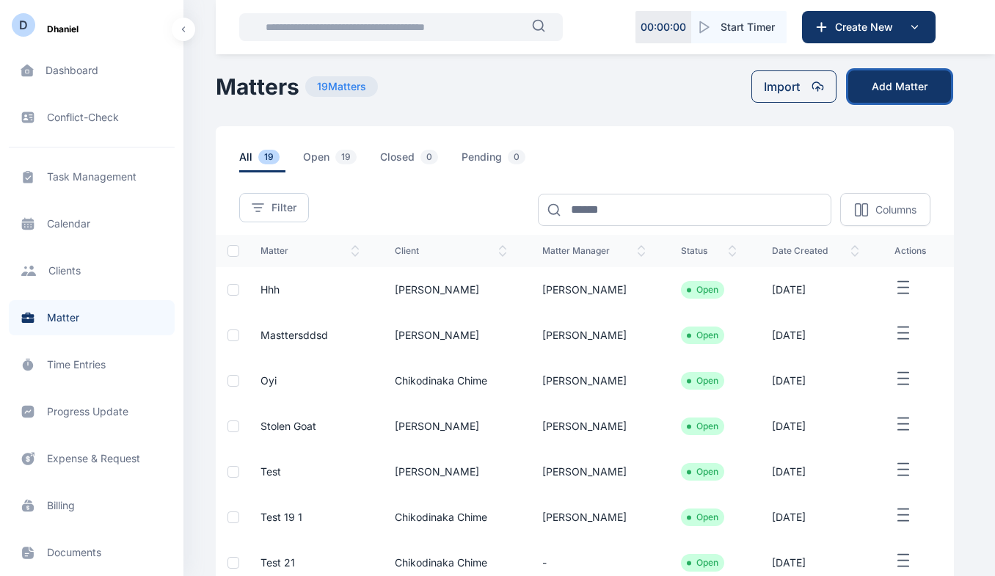
click at [893, 84] on button "Add Matter" at bounding box center [899, 86] width 103 height 32
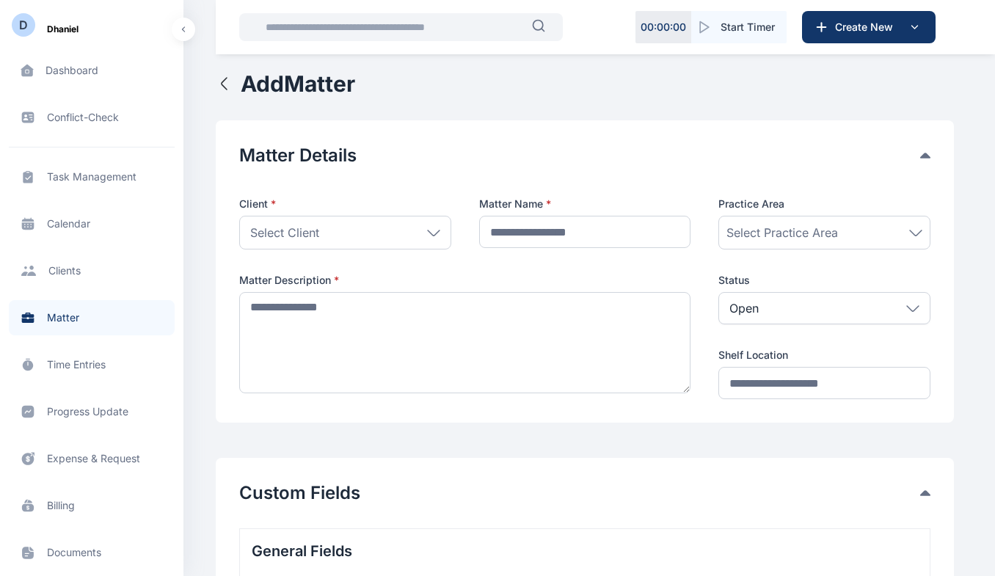
click at [422, 241] on div "Select Client" at bounding box center [345, 233] width 212 height 34
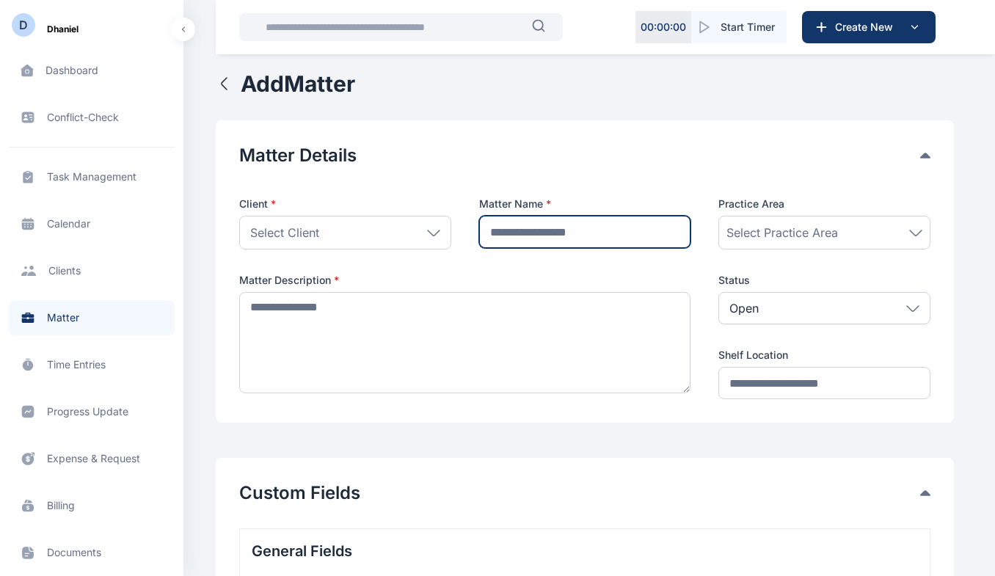
click at [512, 244] on input "text" at bounding box center [585, 232] width 212 height 32
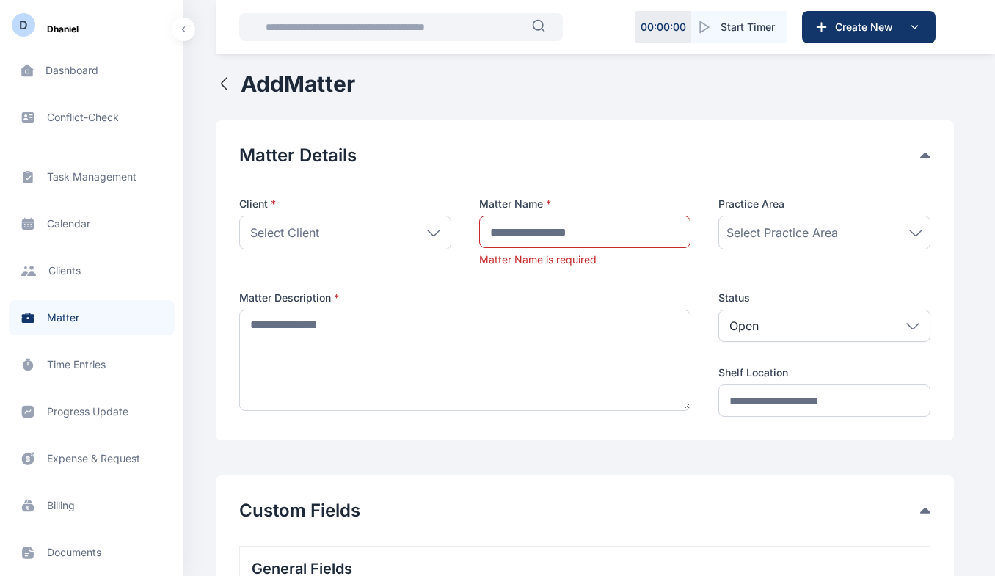
click at [407, 232] on div "Select Client" at bounding box center [345, 233] width 212 height 34
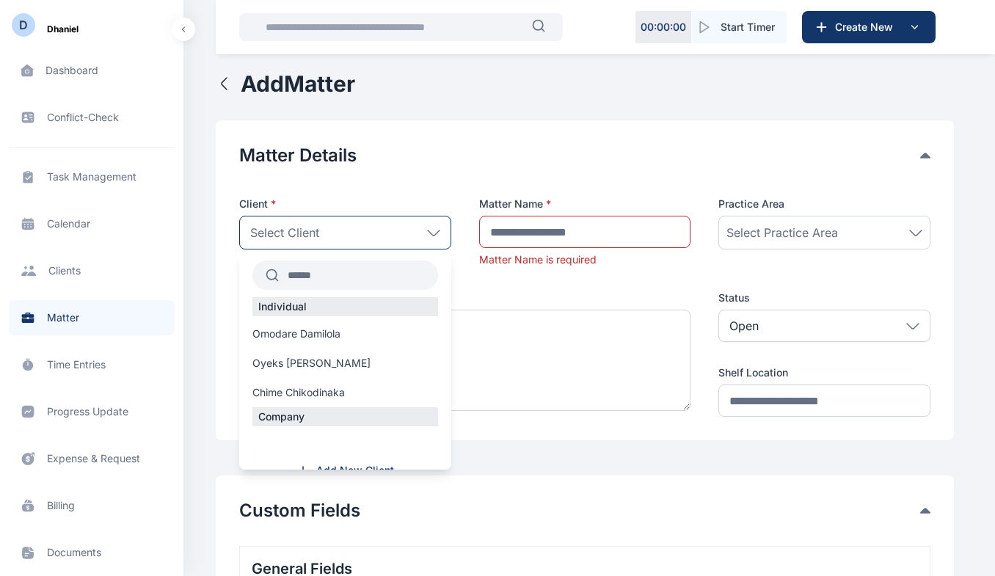
click at [299, 337] on span "Omodare Damilola" at bounding box center [296, 333] width 88 height 15
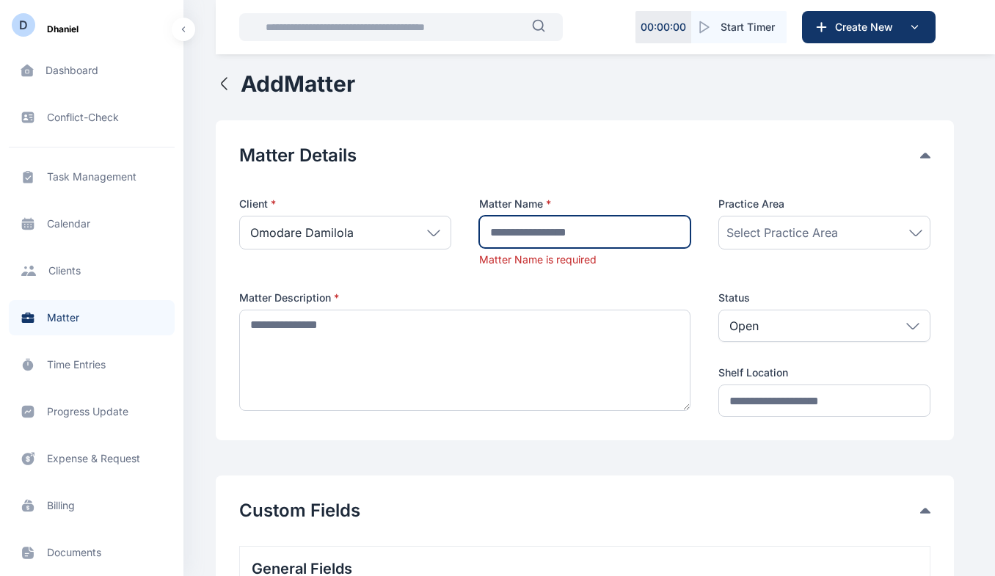
click at [529, 235] on input "text" at bounding box center [585, 232] width 212 height 32
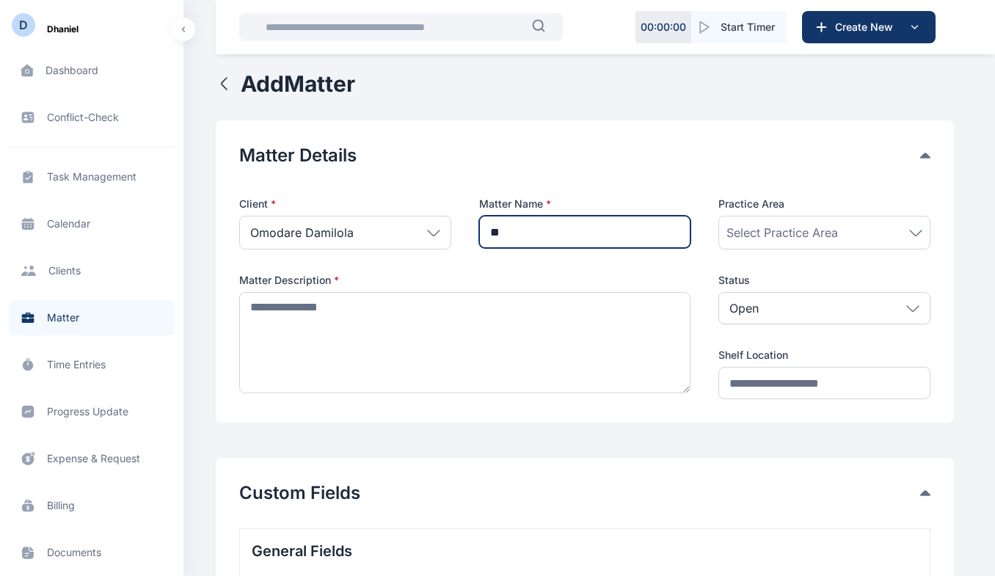
type input "*"
type input "**********"
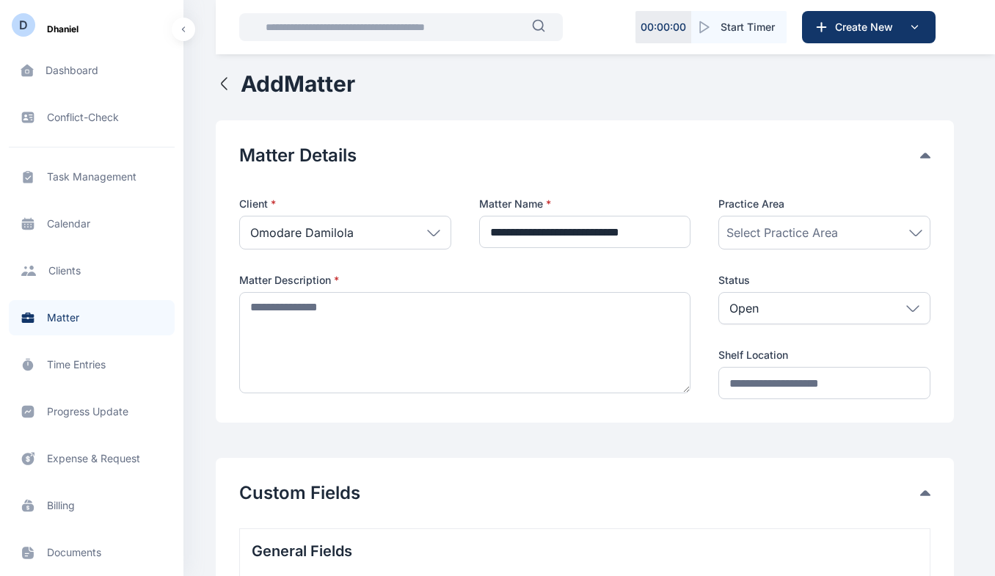
click at [778, 227] on span "Select Practice Area" at bounding box center [781, 233] width 111 height 18
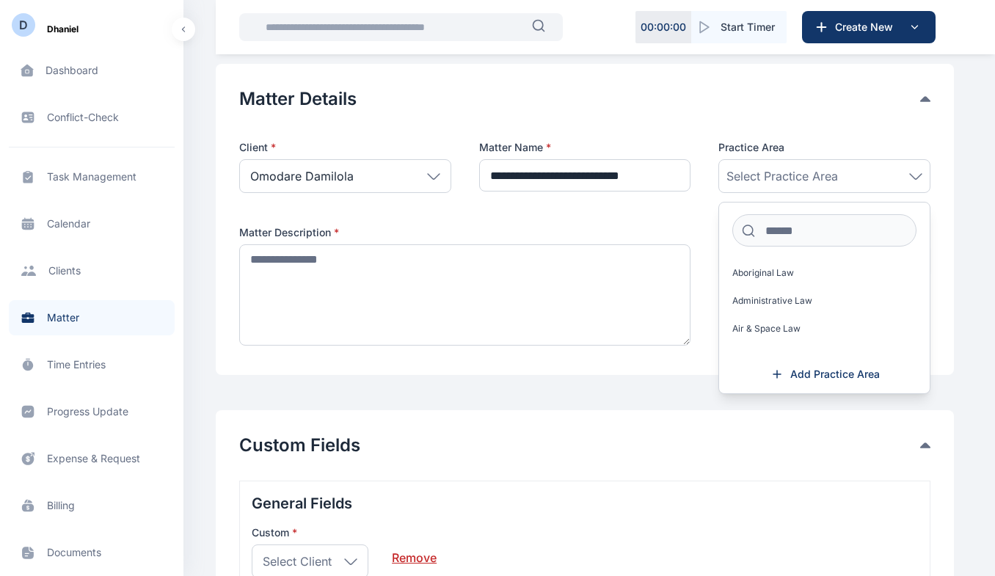
scroll to position [59, 0]
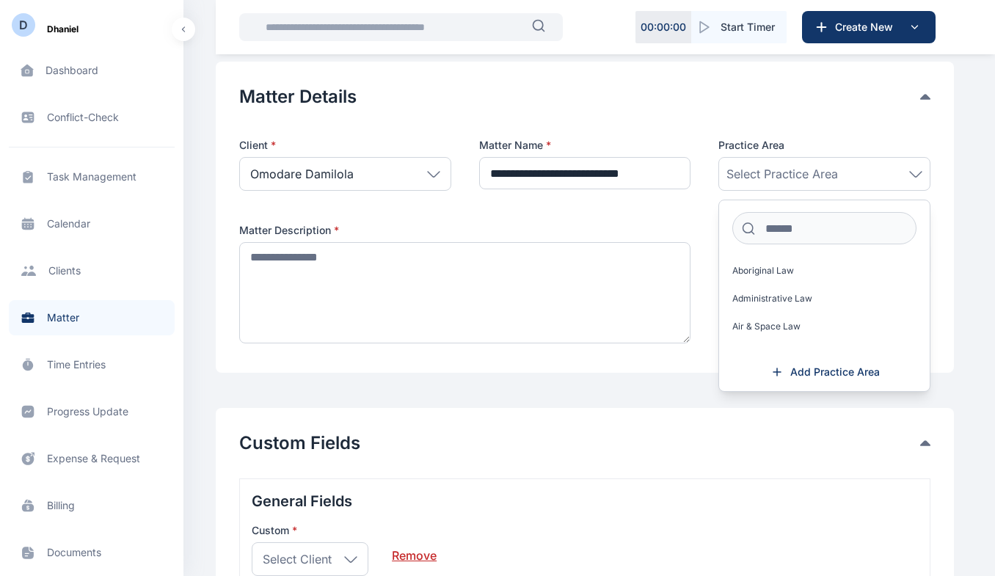
click at [788, 369] on span "Add Practice Area" at bounding box center [824, 372] width 110 height 15
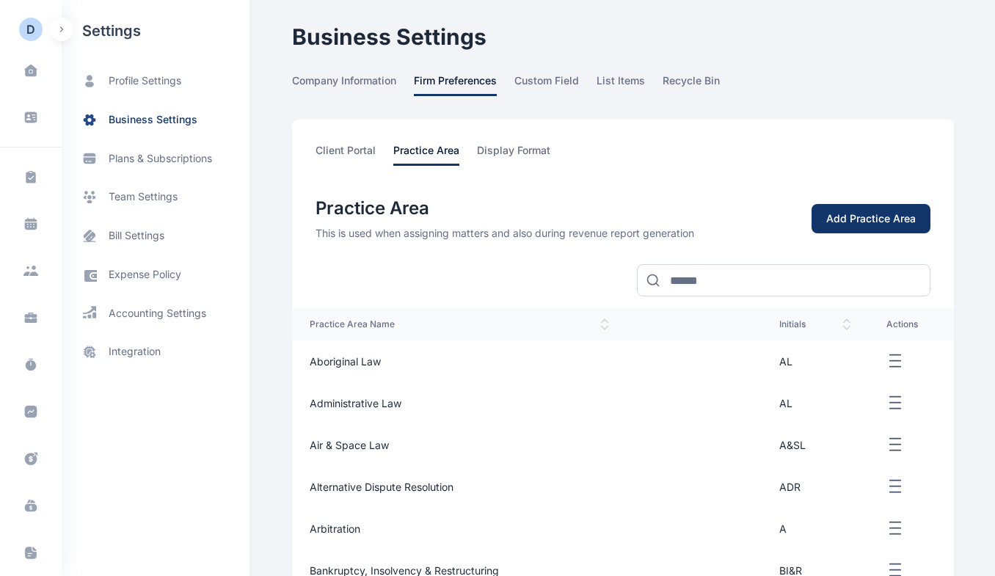
click at [60, 30] on icon "button" at bounding box center [61, 29] width 4 height 6
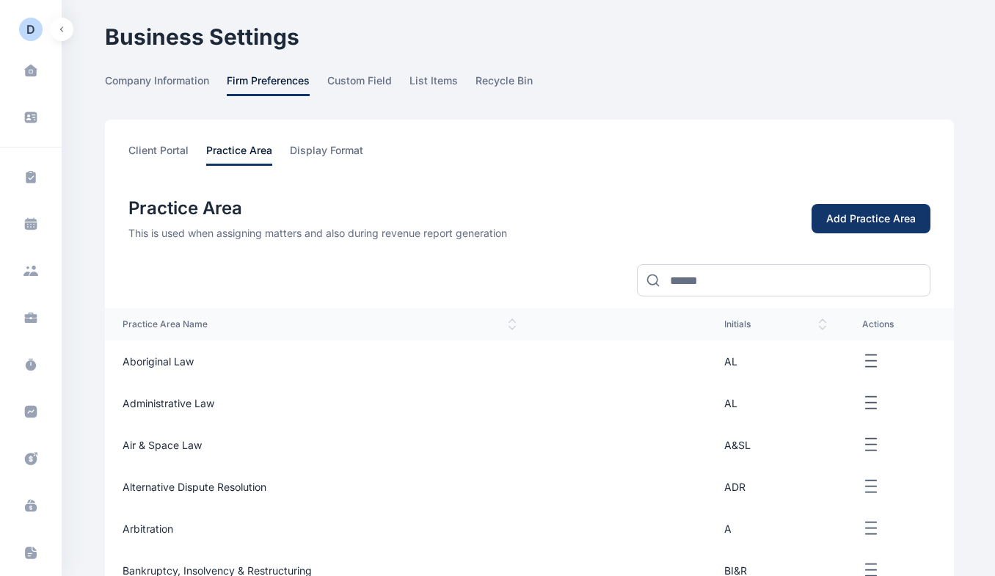
click at [61, 28] on icon "button" at bounding box center [61, 29] width 4 height 6
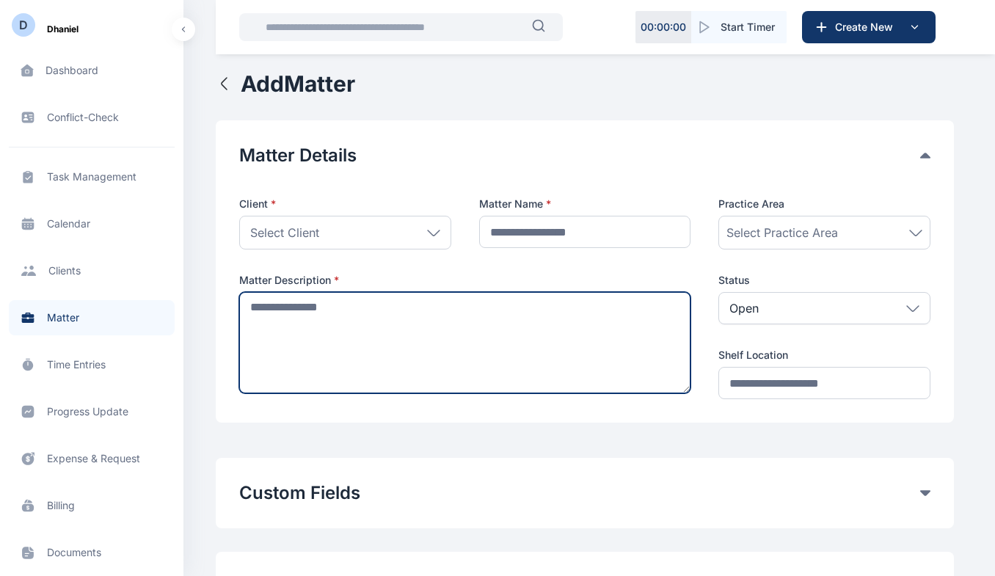
click at [465, 313] on textarea at bounding box center [464, 342] width 451 height 101
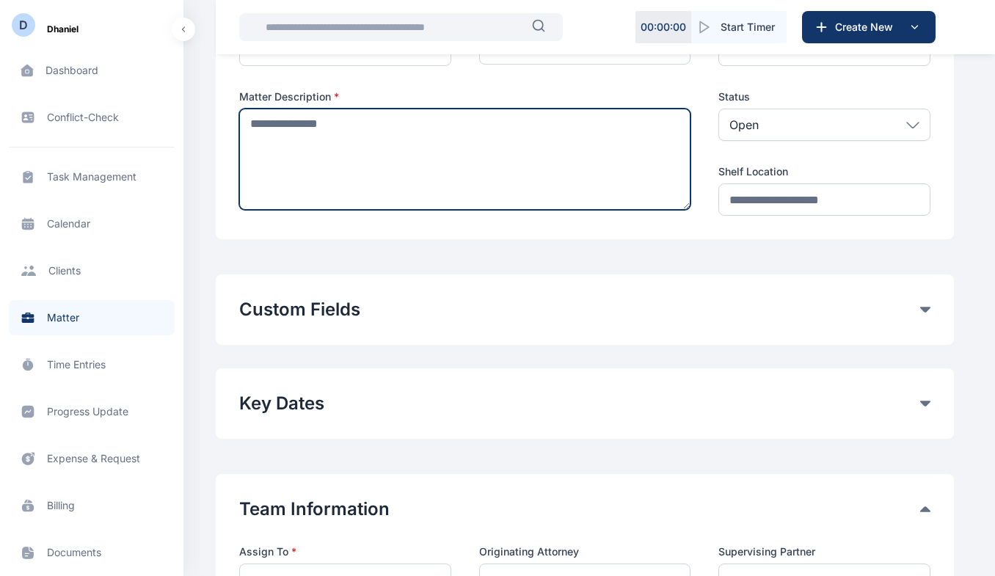
scroll to position [188, 0]
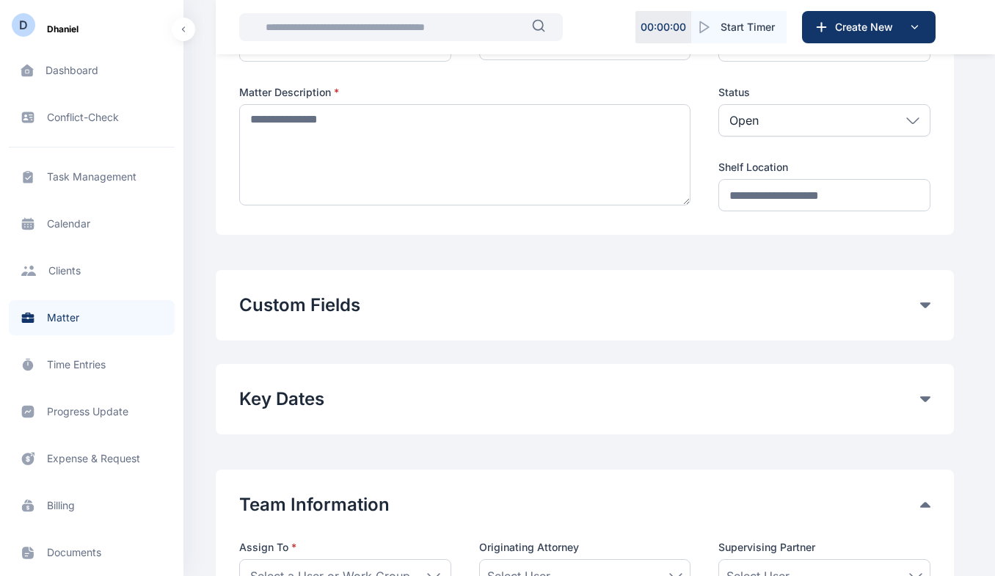
click at [615, 314] on button "Custom Fields" at bounding box center [579, 304] width 681 height 23
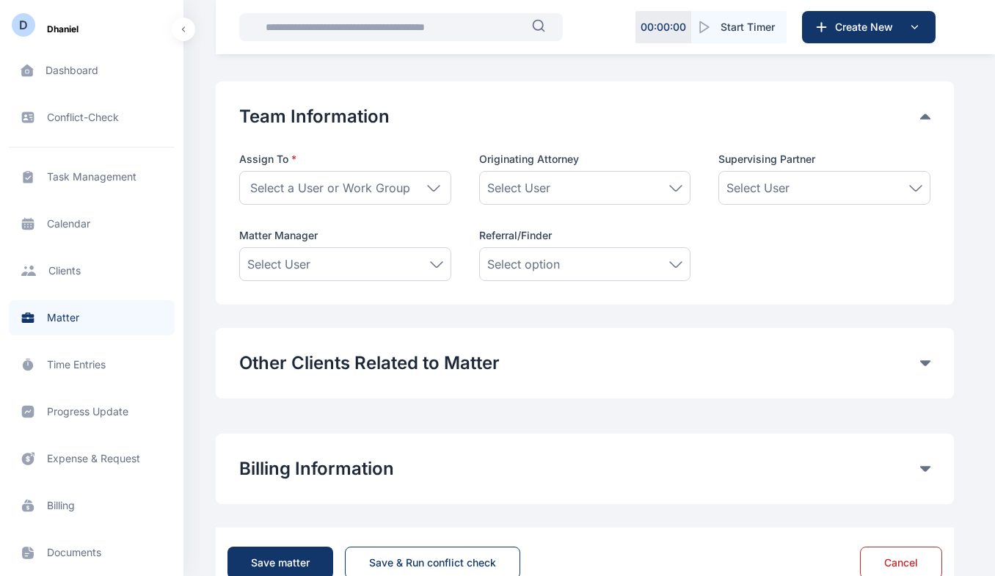
scroll to position [786, 0]
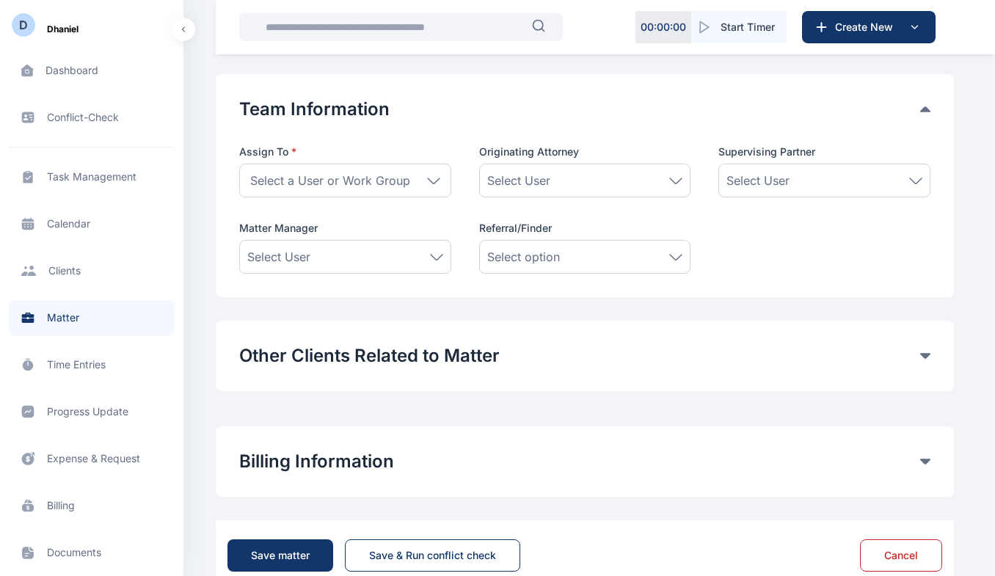
click at [432, 180] on icon at bounding box center [433, 180] width 13 height 7
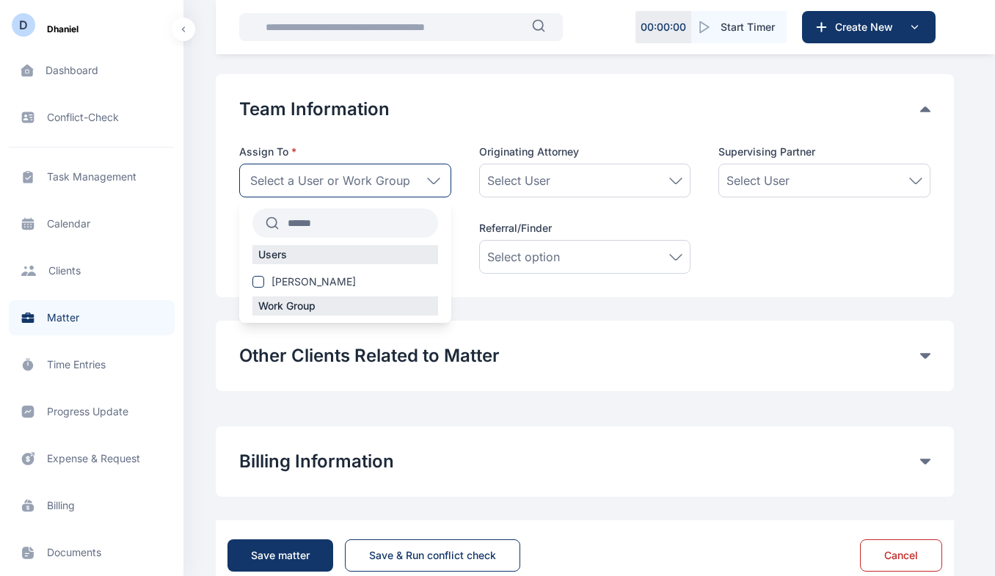
click at [647, 192] on div "Select User" at bounding box center [585, 181] width 212 height 34
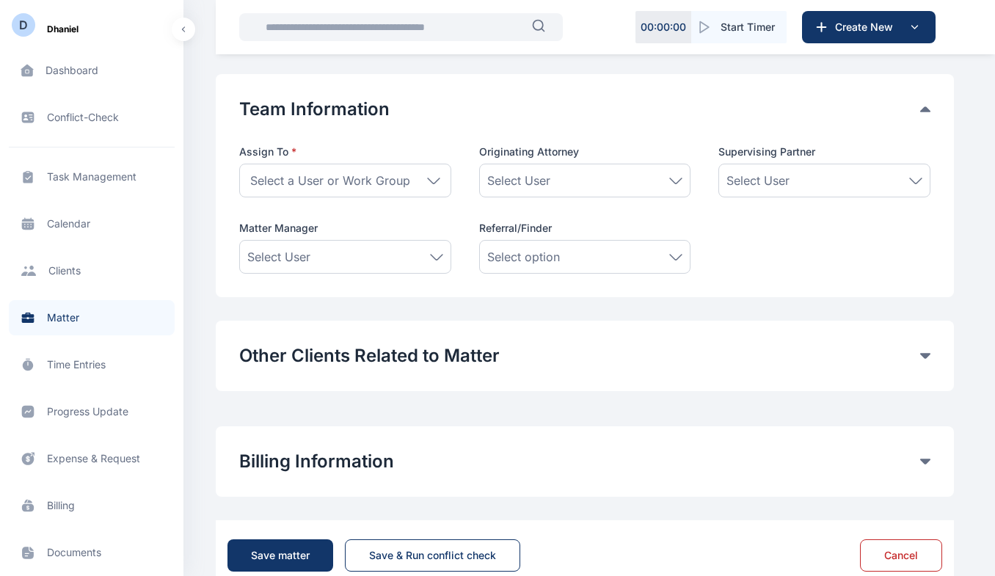
click at [761, 180] on span "Select User" at bounding box center [757, 181] width 63 height 18
click at [428, 271] on div "Select User" at bounding box center [345, 257] width 212 height 34
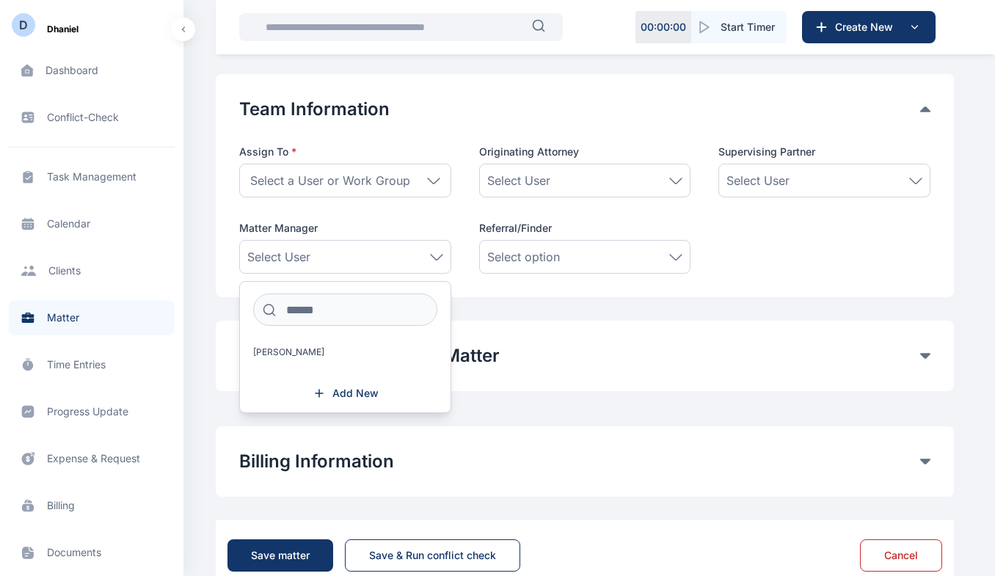
scroll to position [824, 0]
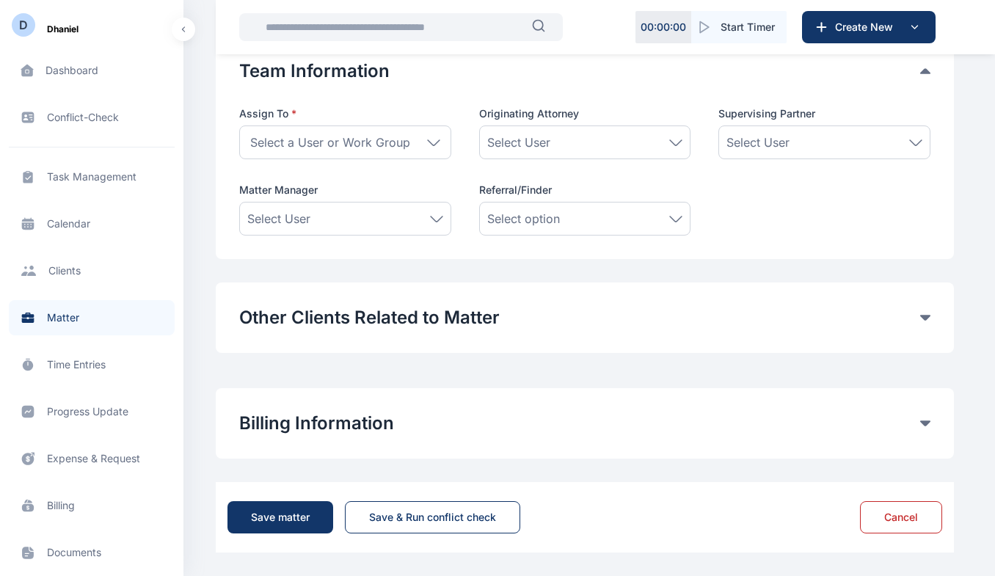
click at [541, 326] on button "Other Clients Related to Matter" at bounding box center [579, 317] width 681 height 23
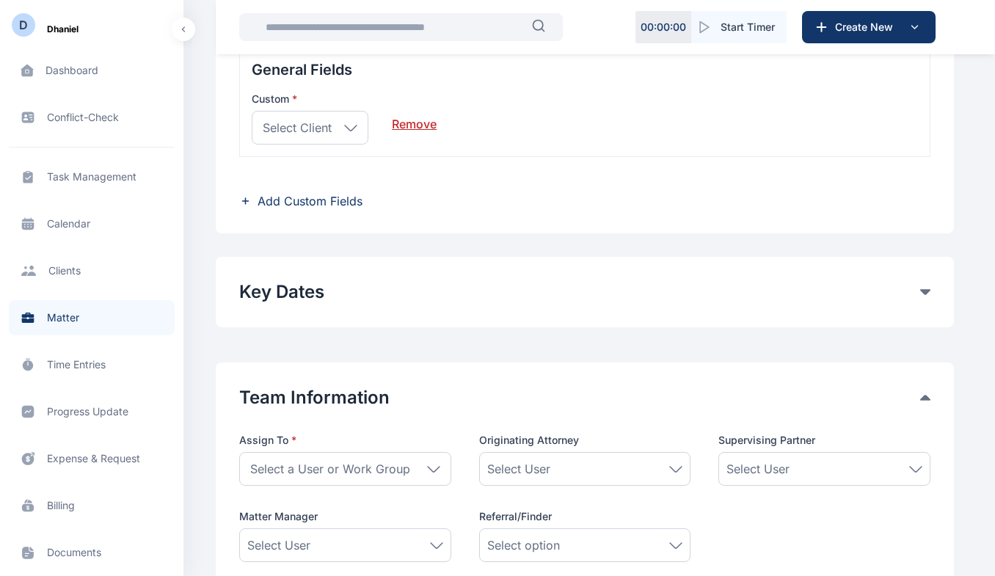
scroll to position [497, 0]
click at [115, 412] on span "Progress Update progress update progress update" at bounding box center [92, 411] width 166 height 35
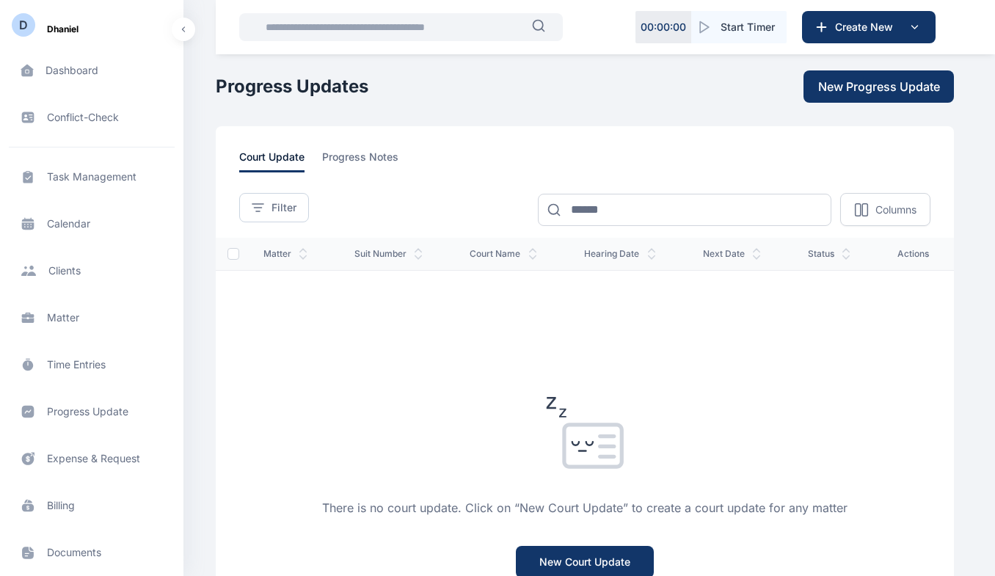
click at [92, 363] on span "Time Entries time entries time entries" at bounding box center [92, 364] width 166 height 35
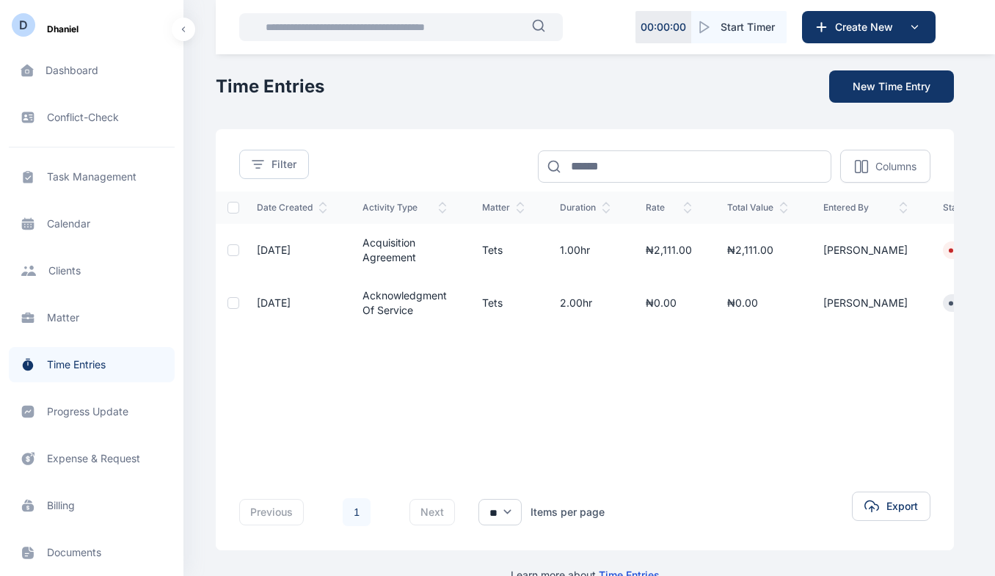
click at [733, 27] on span "Start Timer" at bounding box center [747, 27] width 54 height 15
click at [675, 23] on icon "button" at bounding box center [674, 27] width 15 height 15
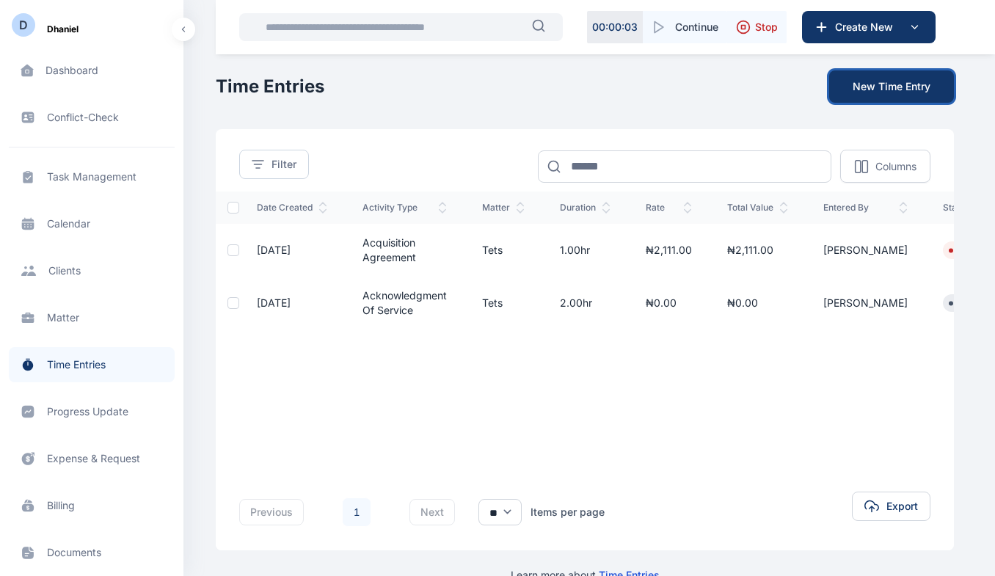
click at [893, 82] on button "New Time Entry" at bounding box center [891, 86] width 125 height 32
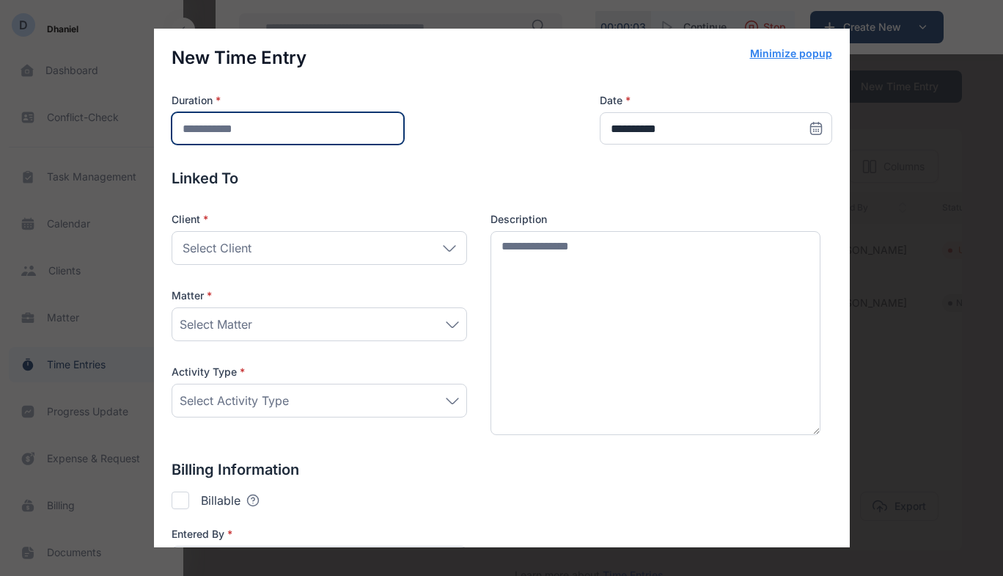
click at [231, 136] on input "number" at bounding box center [288, 128] width 233 height 32
type input "*"
click at [256, 248] on div "Select Client" at bounding box center [320, 248] width 296 height 34
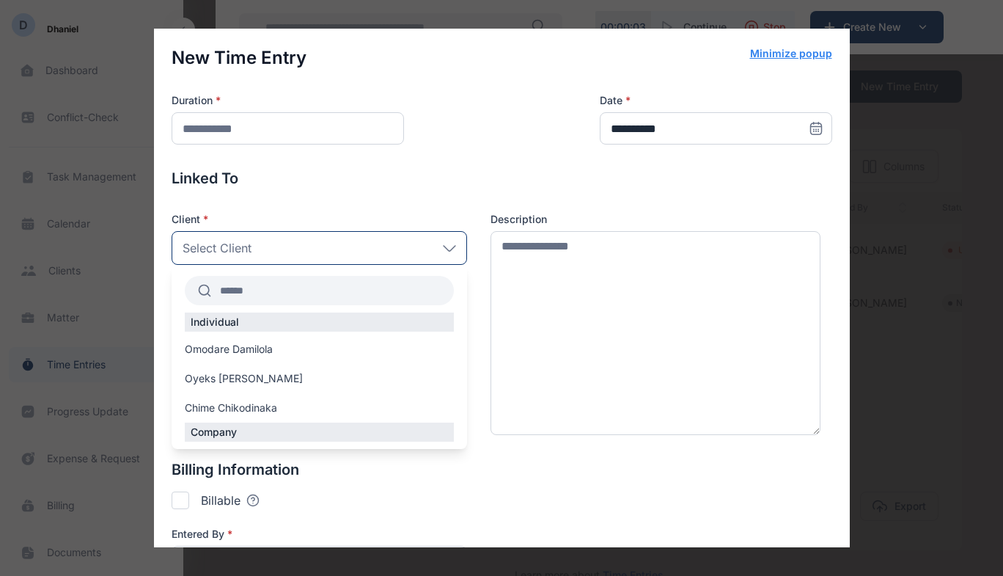
click at [231, 383] on span "Oyeks [PERSON_NAME]" at bounding box center [244, 378] width 118 height 15
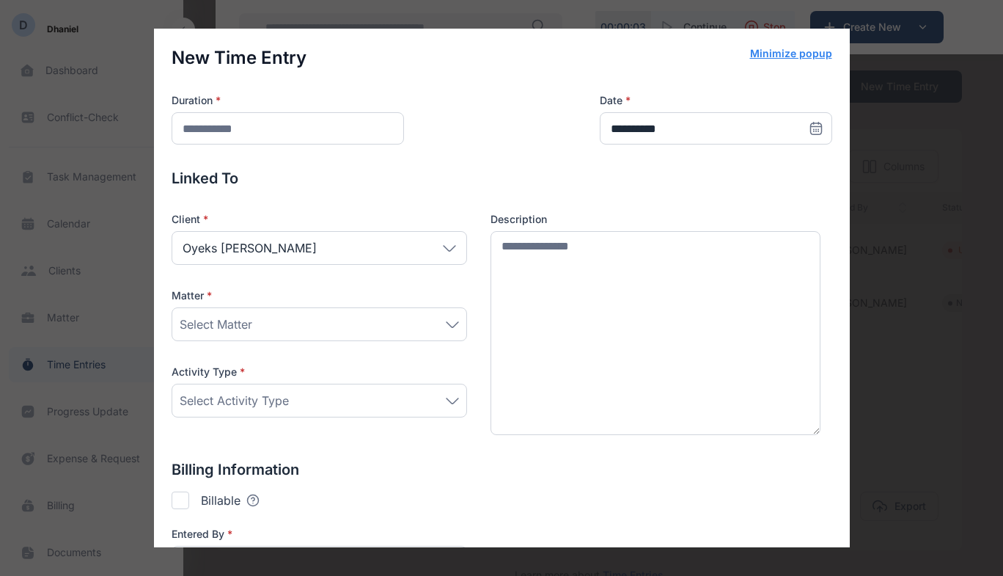
click at [276, 323] on div "Select Matter" at bounding box center [319, 324] width 279 height 18
click at [220, 420] on label "Tets" at bounding box center [319, 419] width 294 height 23
click at [218, 420] on label "Tets" at bounding box center [319, 419] width 294 height 23
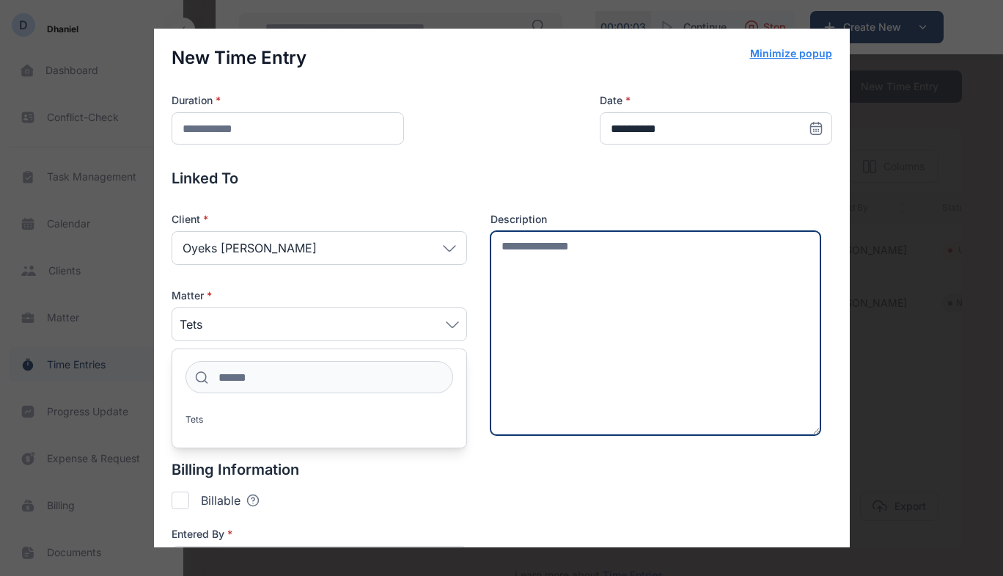
click at [491, 429] on textarea at bounding box center [656, 333] width 331 height 204
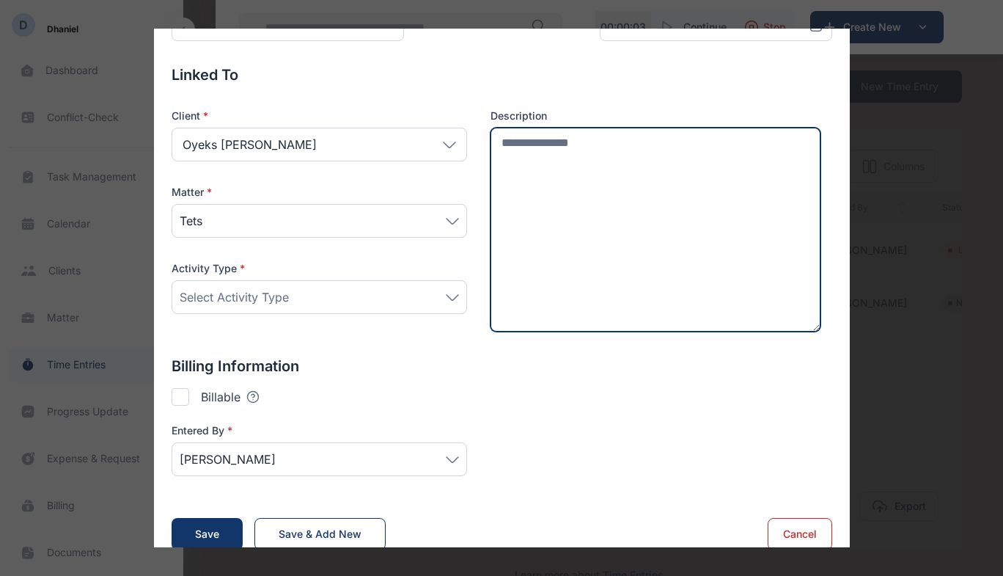
scroll to position [124, 0]
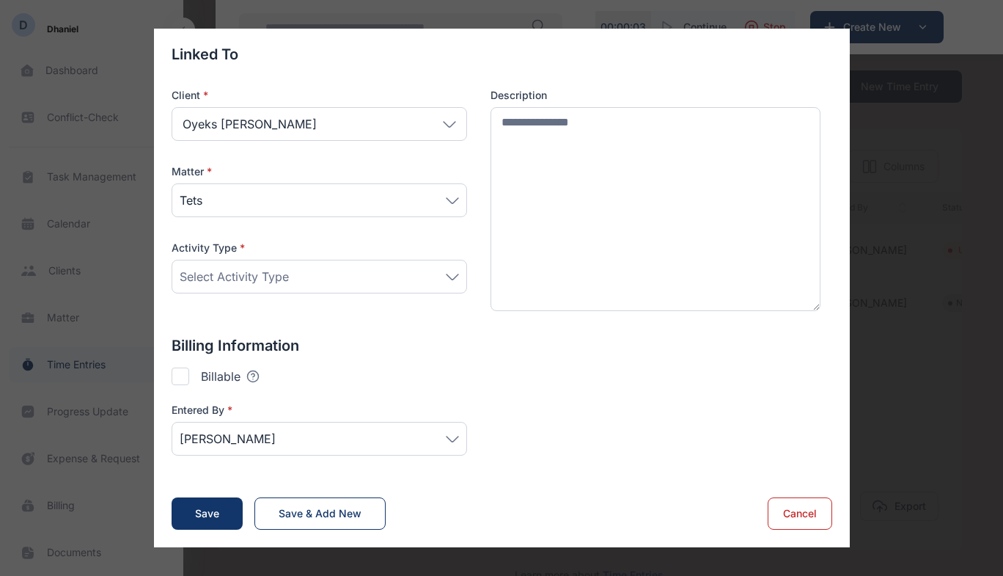
click at [174, 374] on div at bounding box center [181, 376] width 18 height 18
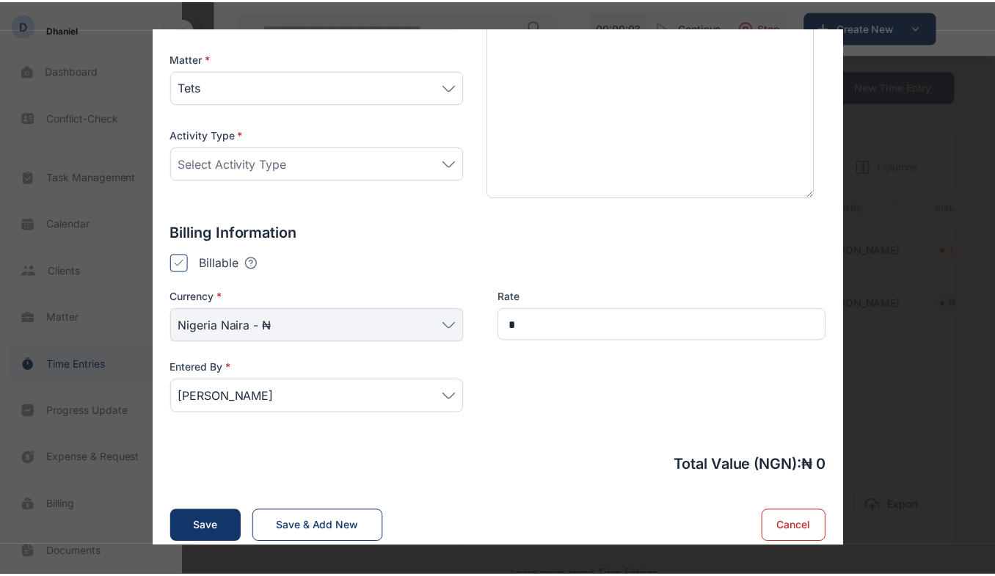
scroll to position [251, 0]
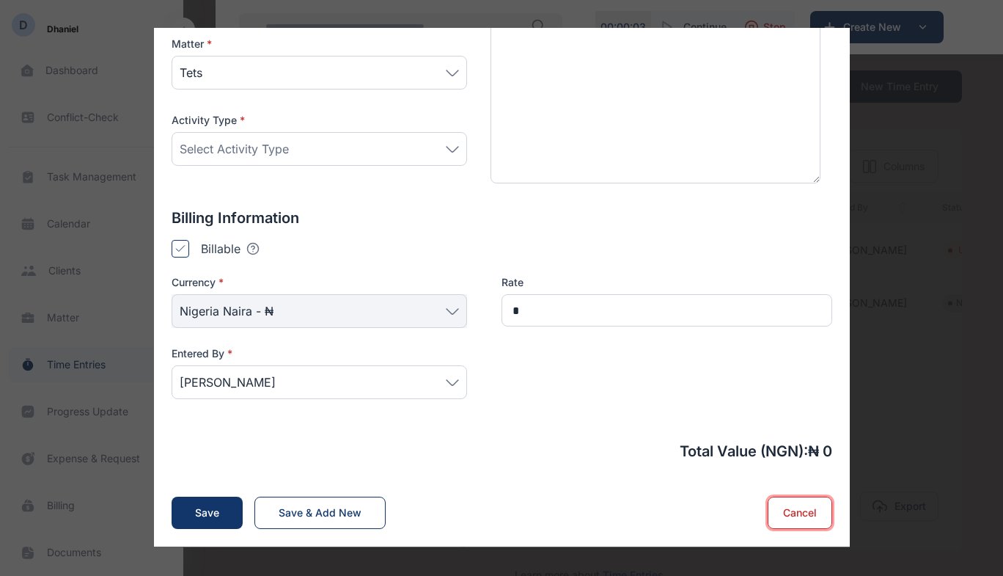
click at [790, 515] on button "Cancel" at bounding box center [800, 513] width 65 height 32
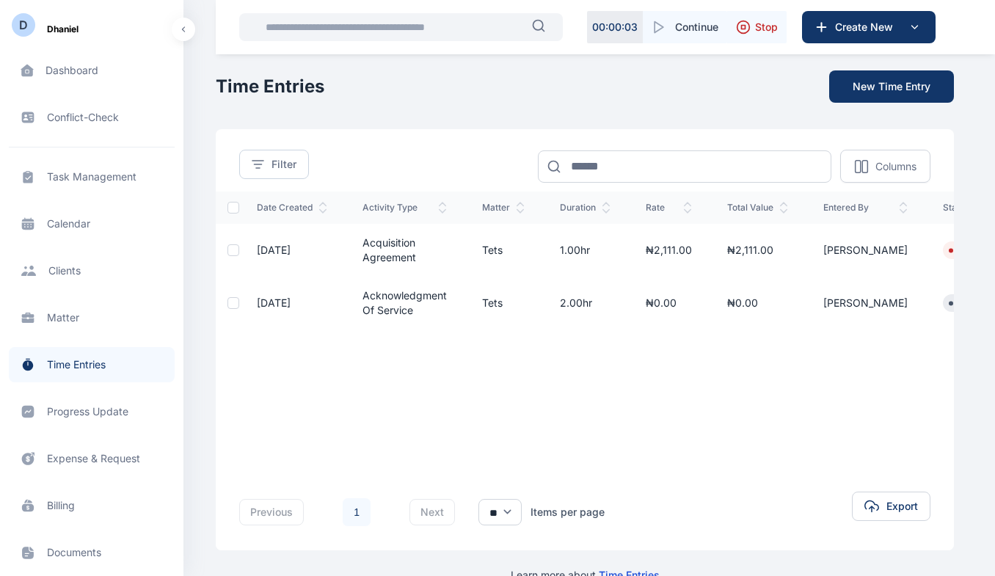
click at [70, 412] on span "Progress Update progress update progress update" at bounding box center [92, 411] width 166 height 35
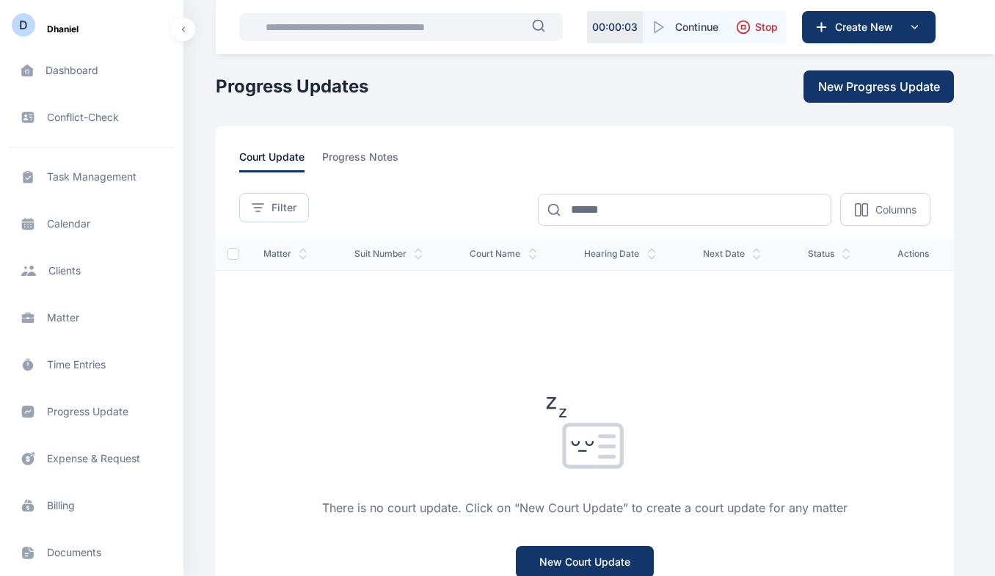
click at [337, 163] on span "progress notes" at bounding box center [360, 161] width 76 height 23
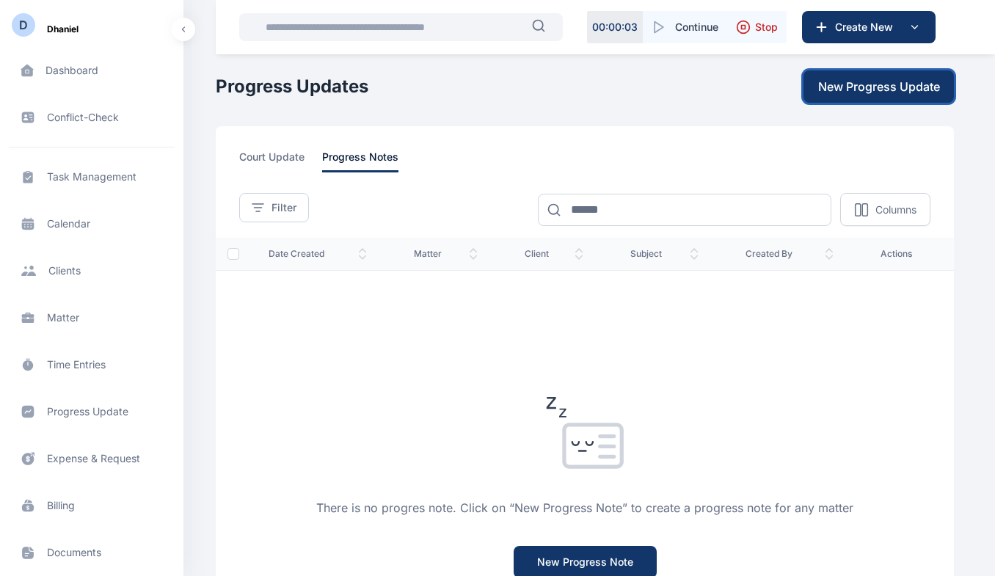
click at [895, 81] on span "New Progress Update" at bounding box center [879, 87] width 122 height 18
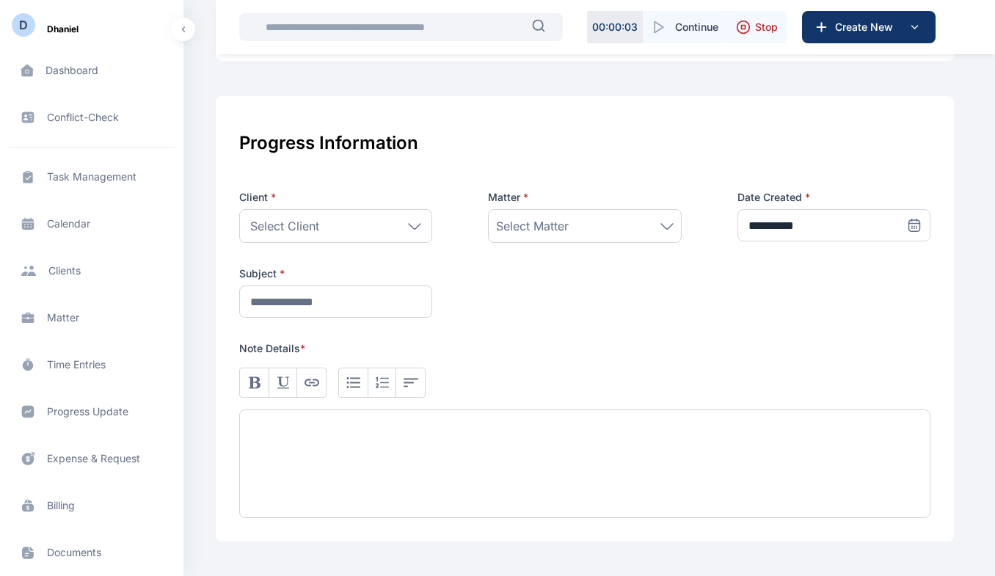
scroll to position [213, 0]
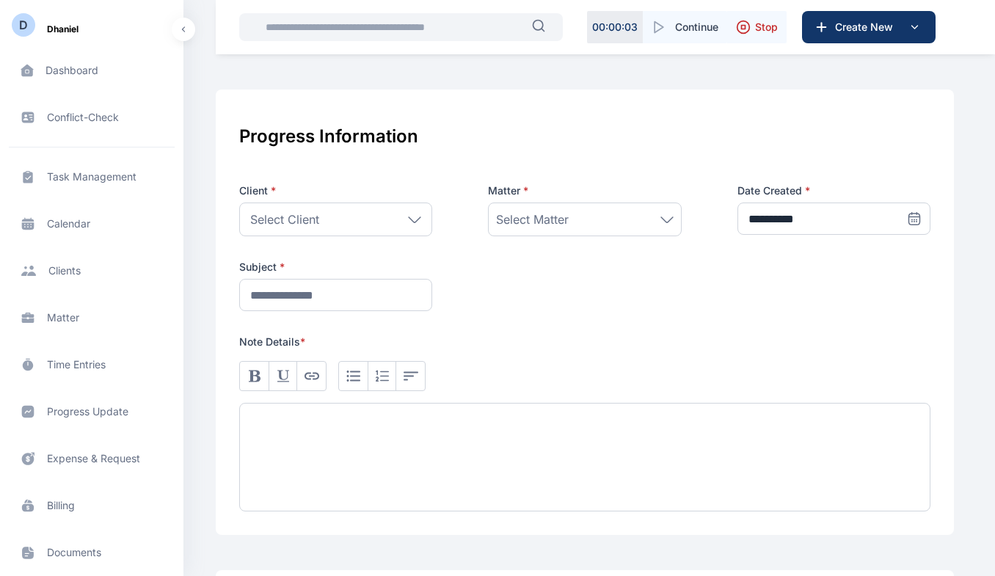
click at [411, 219] on icon at bounding box center [415, 218] width 12 height 5
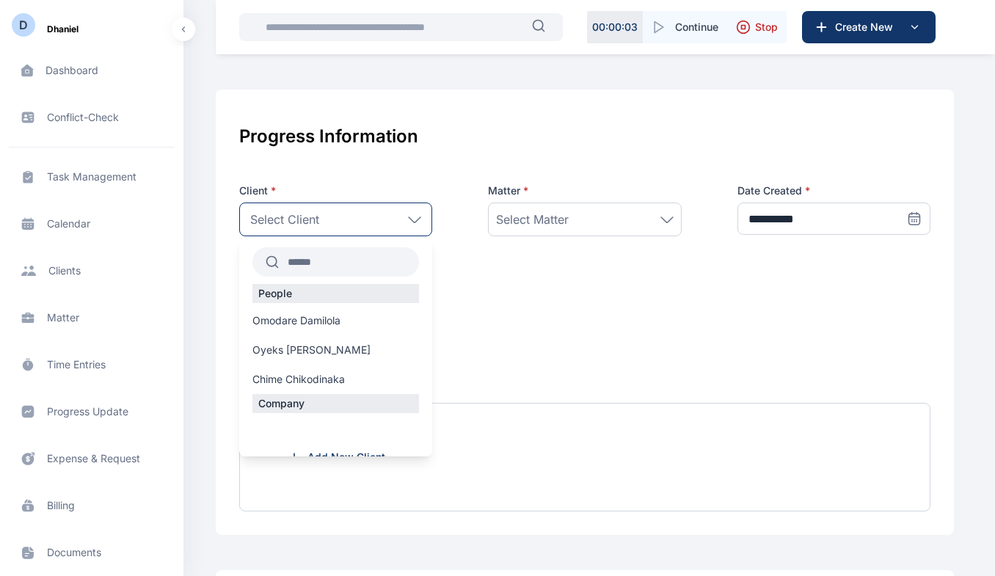
click at [364, 321] on label "Omodare Damilola" at bounding box center [335, 320] width 193 height 15
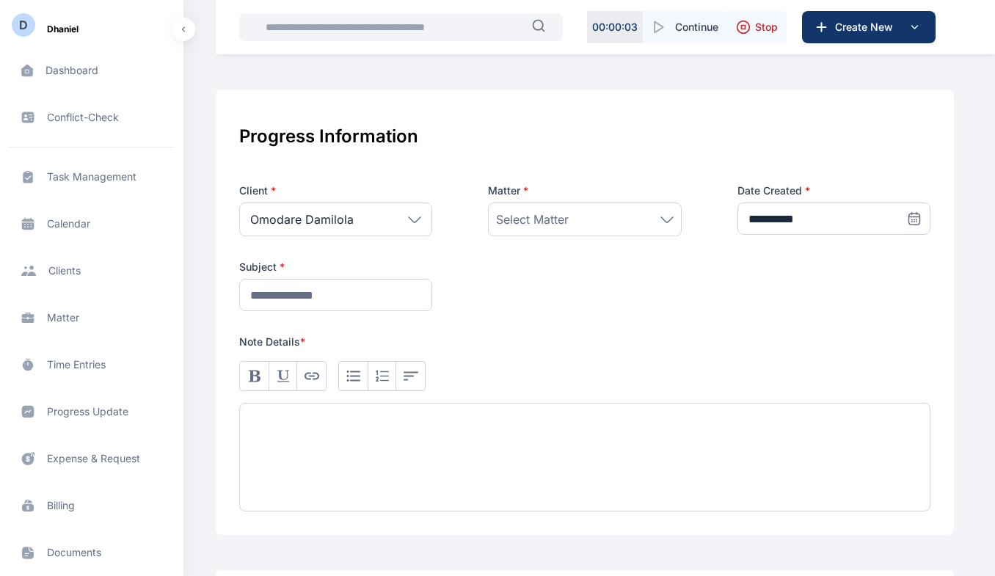
click at [622, 221] on div "Select Matter" at bounding box center [584, 220] width 177 height 18
click at [408, 218] on icon at bounding box center [414, 219] width 13 height 7
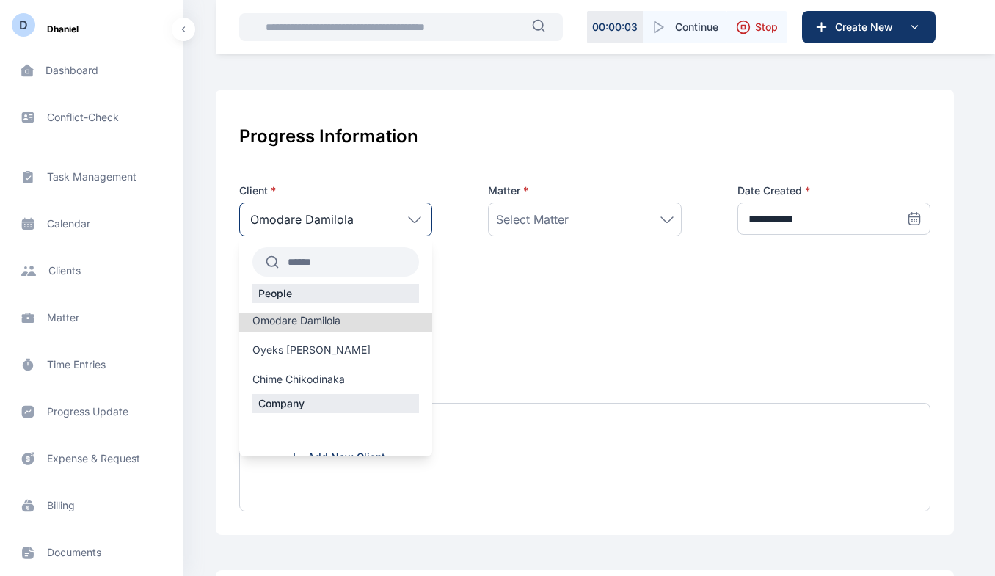
click at [327, 350] on label "Oyeks [PERSON_NAME]" at bounding box center [335, 350] width 193 height 15
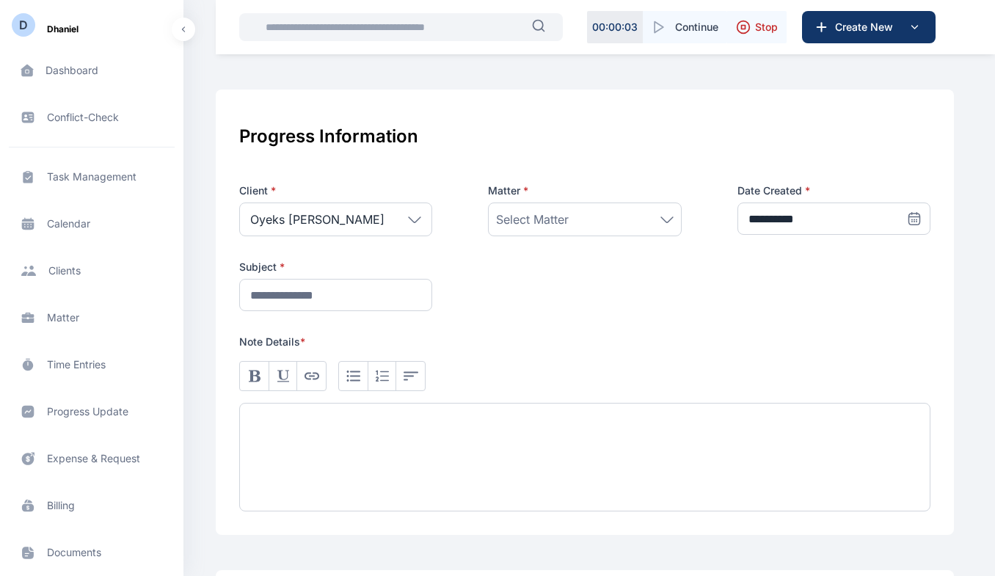
click at [610, 217] on div "Select Matter" at bounding box center [584, 220] width 177 height 18
click at [559, 320] on div "**********" at bounding box center [585, 311] width 738 height 445
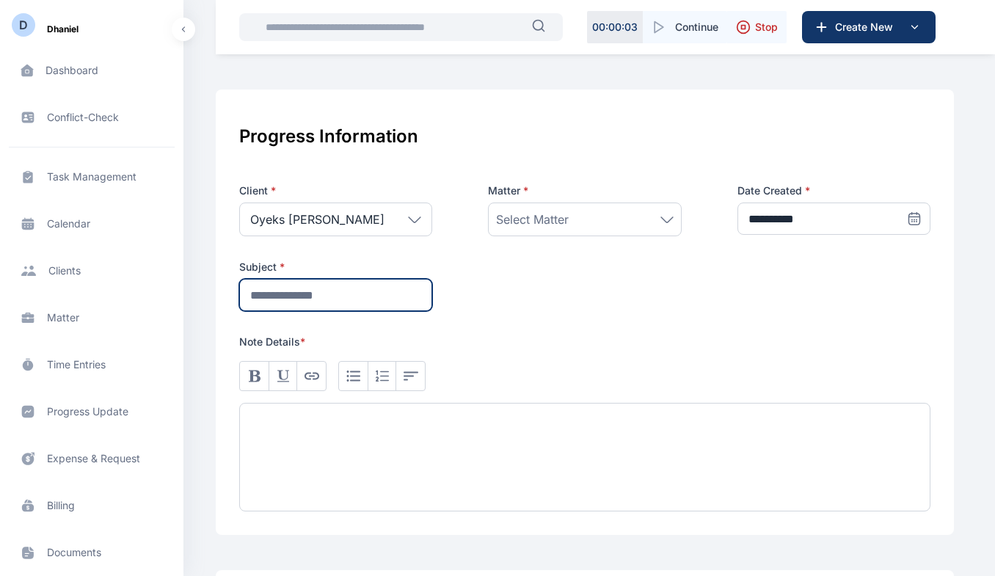
click at [371, 292] on input "text" at bounding box center [335, 295] width 193 height 32
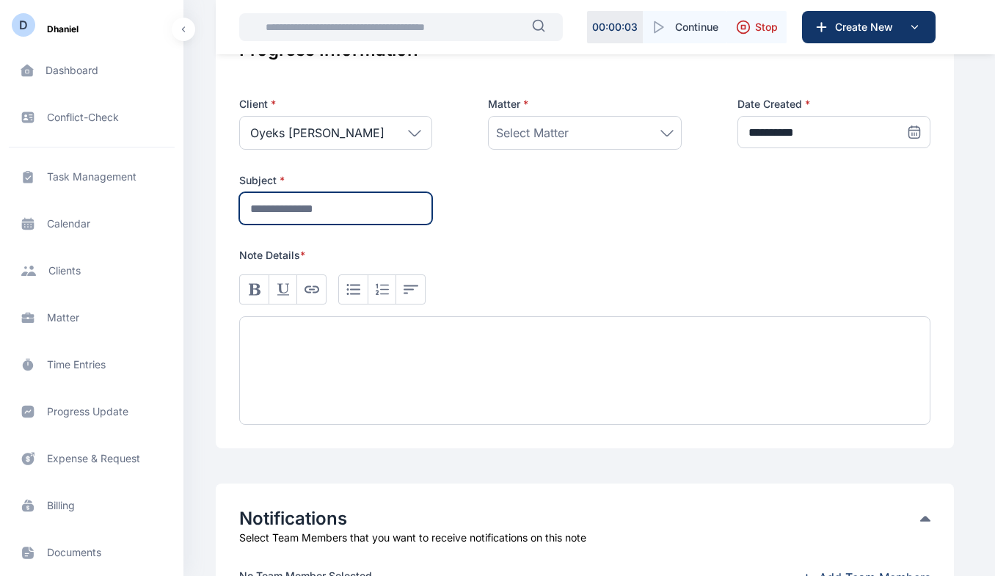
scroll to position [321, 0]
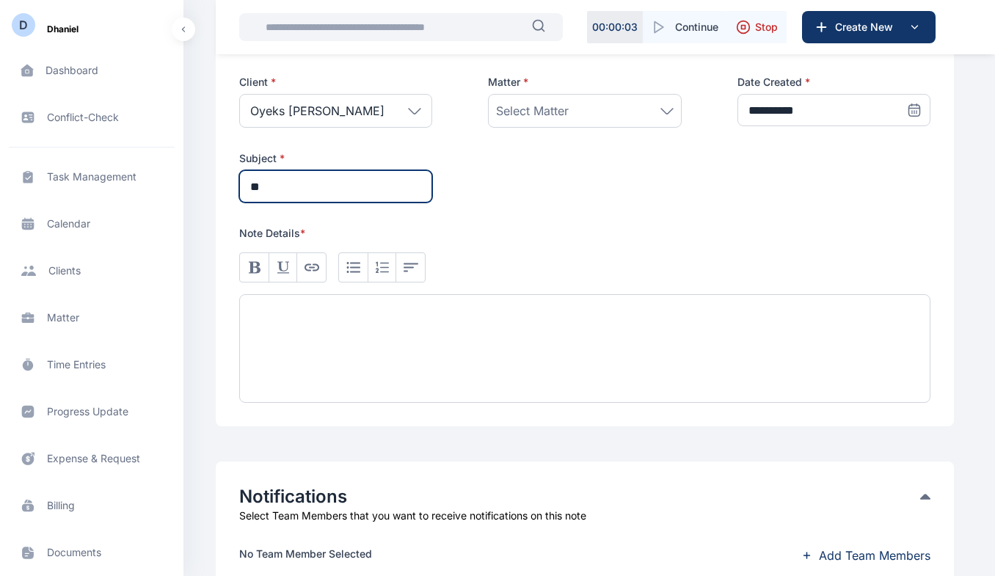
type input "*"
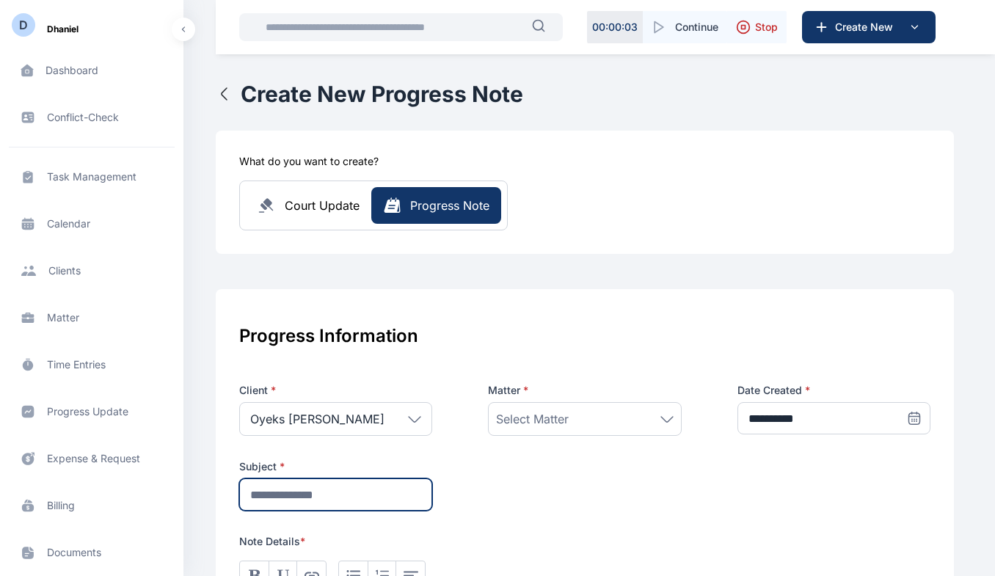
scroll to position [0, 0]
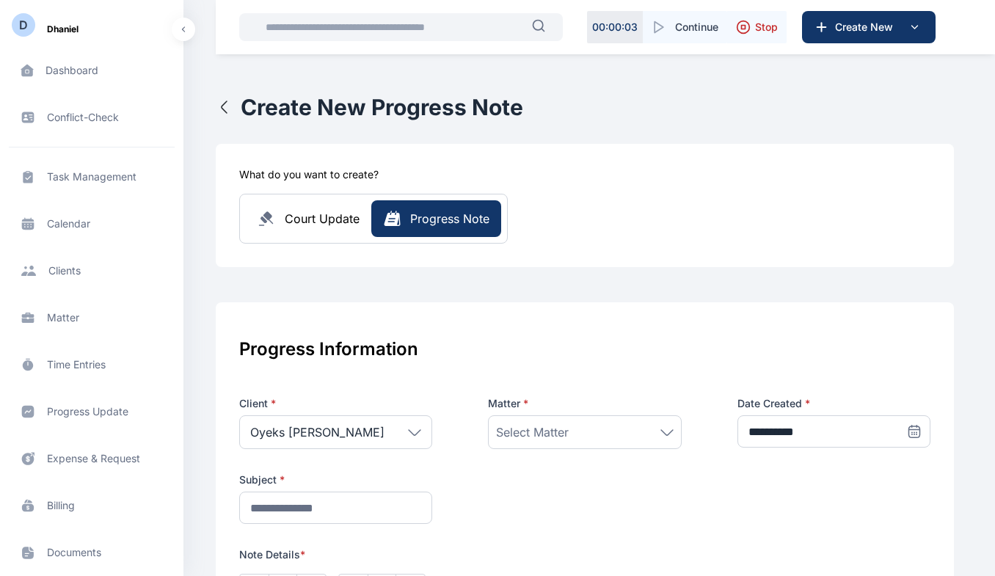
click at [305, 205] on button "Court Update" at bounding box center [308, 218] width 125 height 37
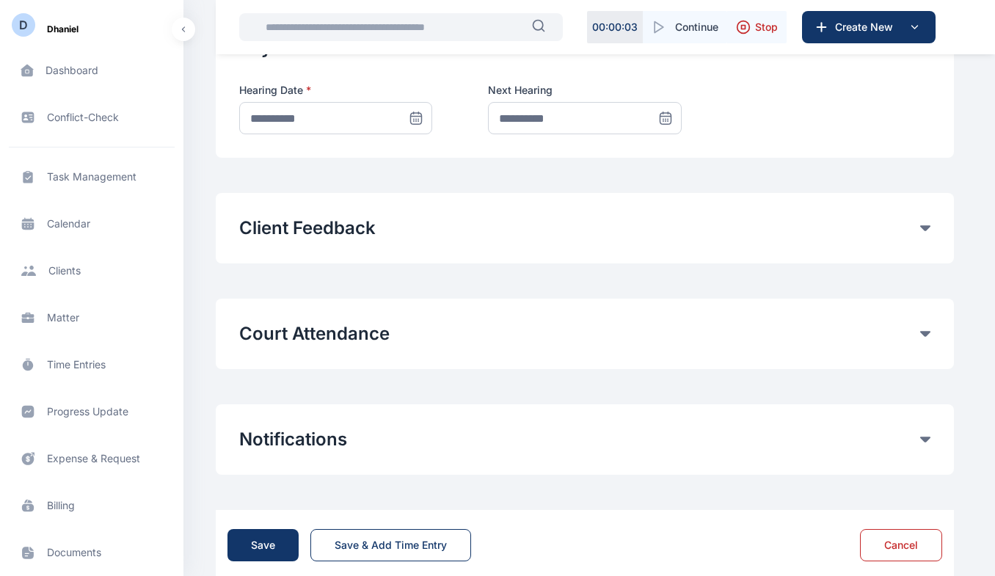
scroll to position [775, 0]
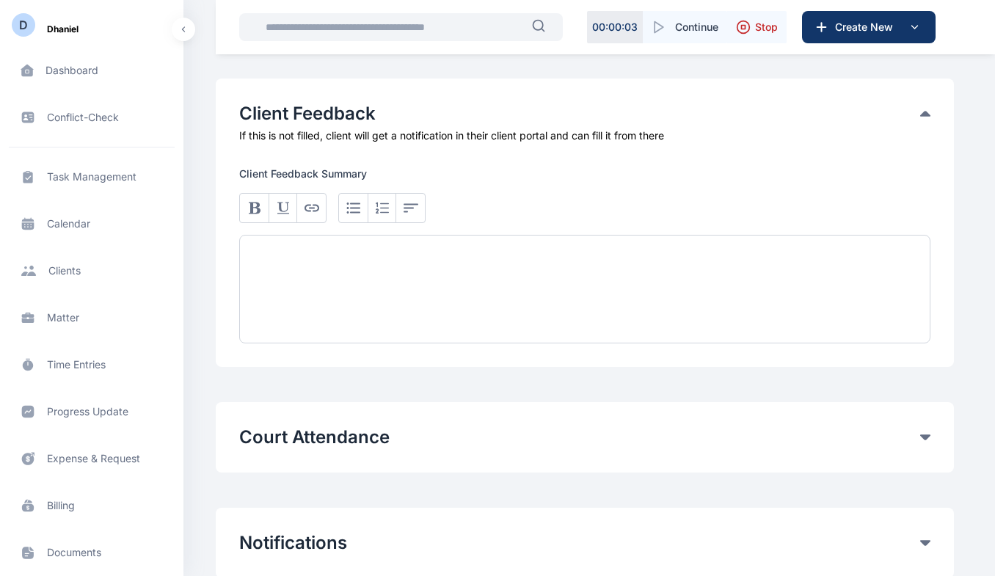
scroll to position [992, 0]
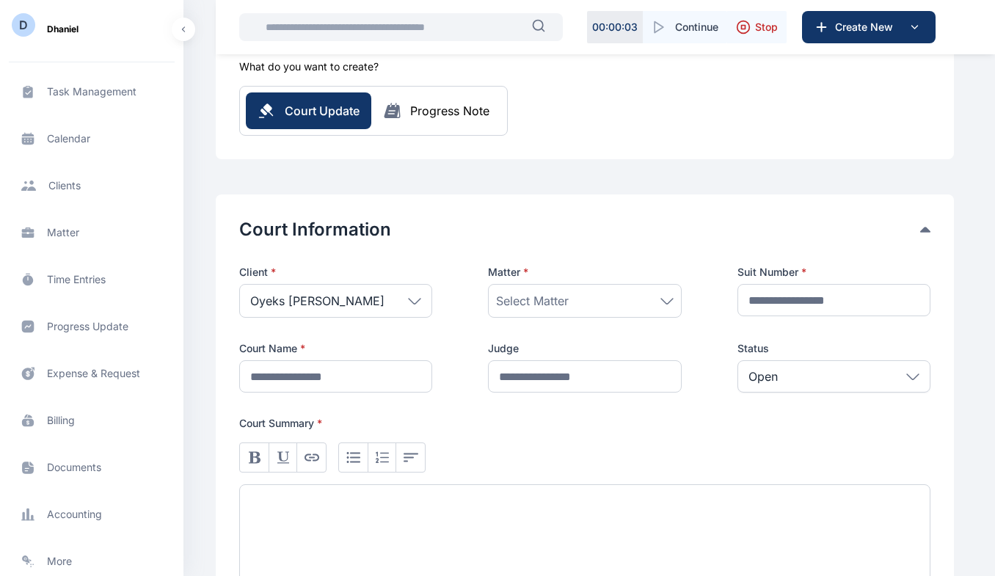
scroll to position [142, 0]
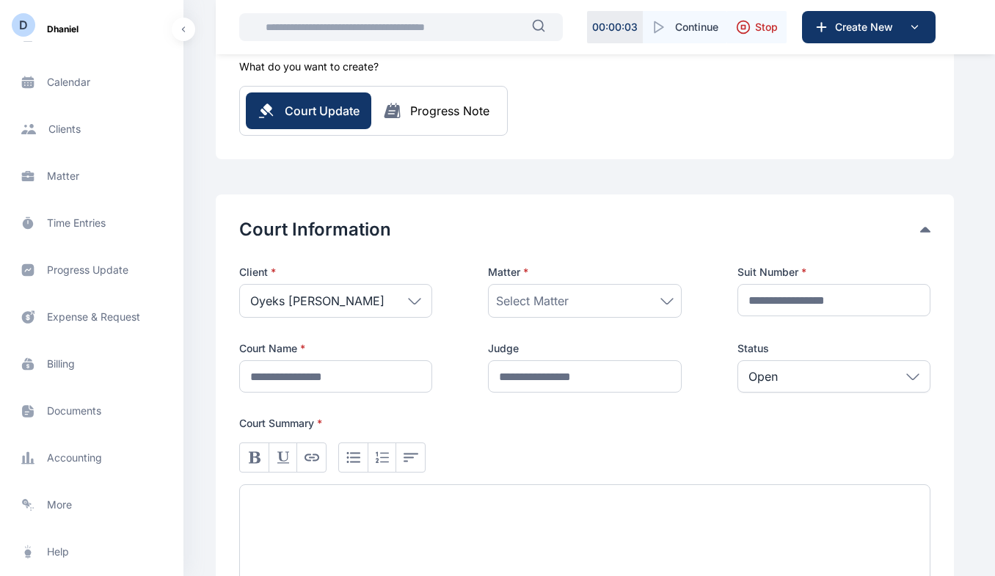
click at [117, 312] on span "Expense & Request expense & request expense & request" at bounding box center [92, 316] width 166 height 35
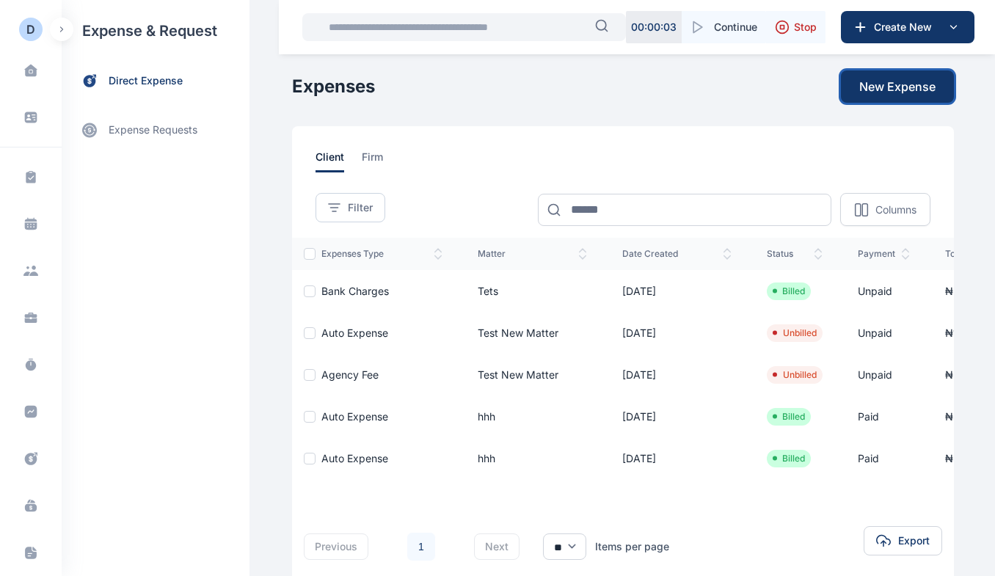
click at [894, 89] on span "New Expense" at bounding box center [897, 87] width 76 height 18
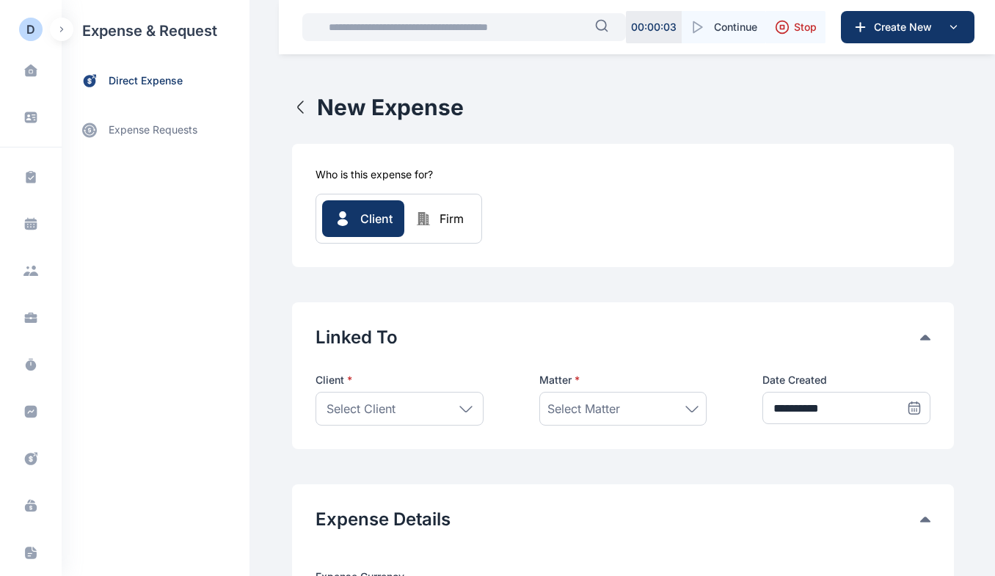
click at [173, 126] on link "expense requests expense requests" at bounding box center [156, 129] width 188 height 35
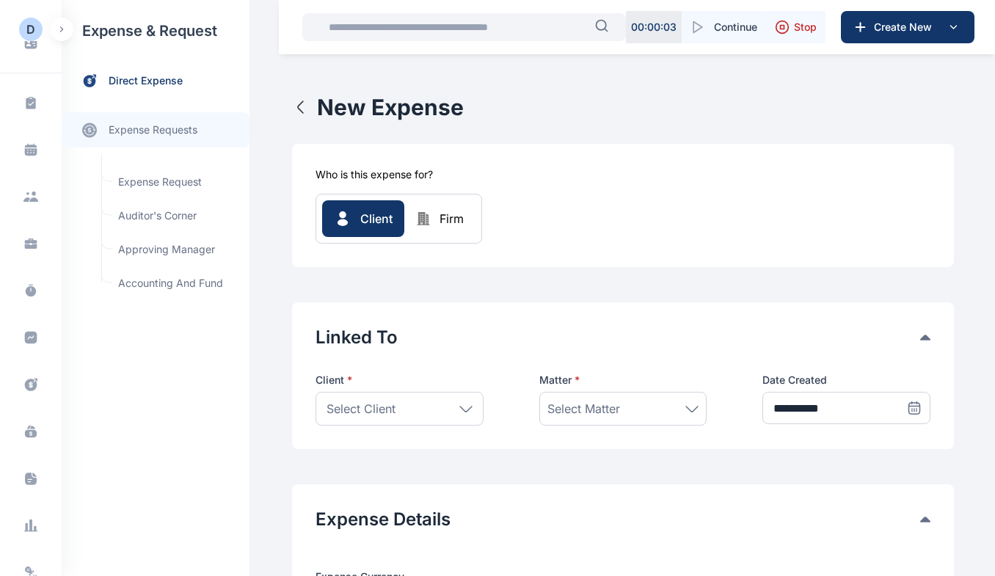
scroll to position [77, 0]
click at [30, 426] on icon at bounding box center [30, 428] width 15 height 15
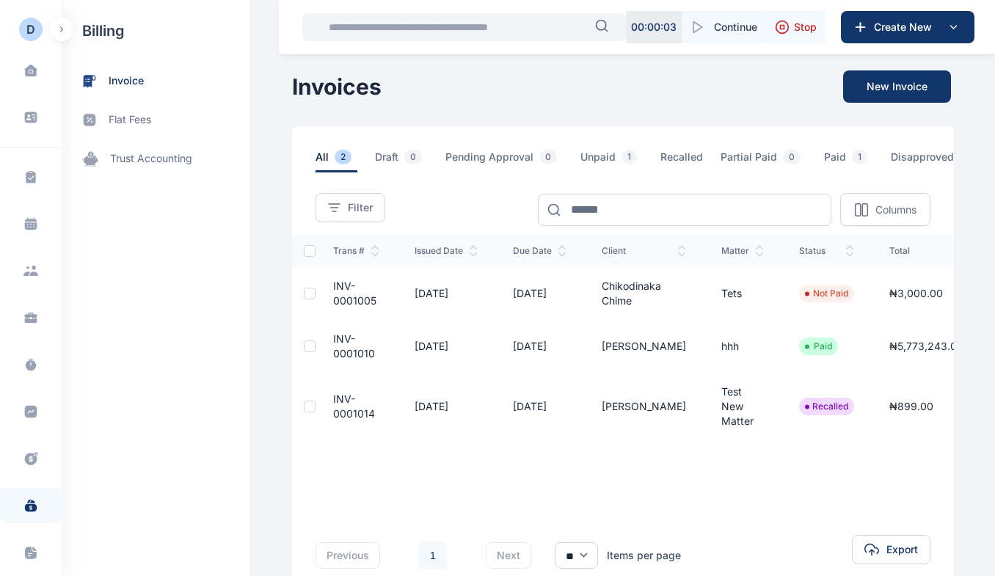
click at [32, 556] on icon at bounding box center [31, 552] width 12 height 12
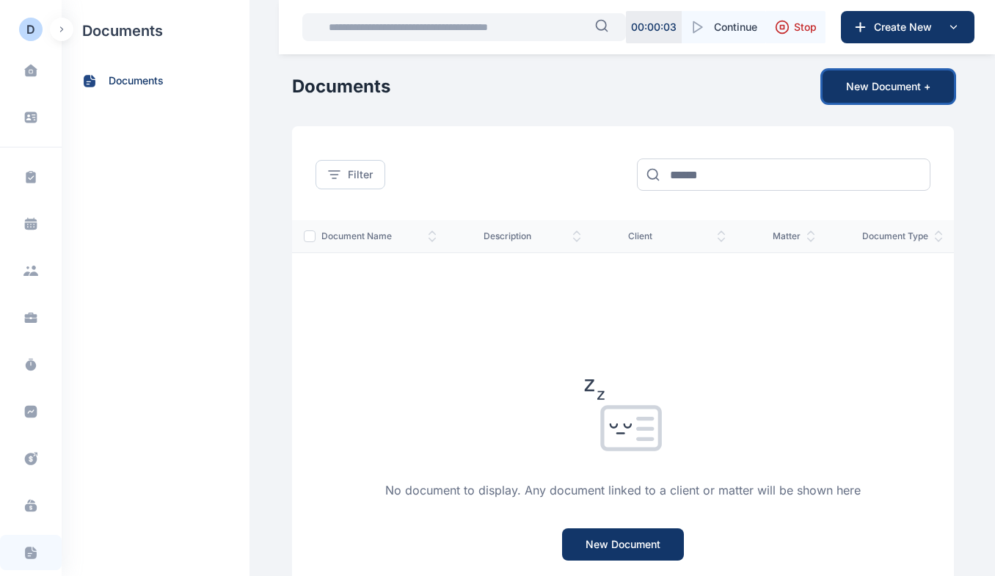
click at [863, 89] on button "New Document +" at bounding box center [887, 86] width 131 height 32
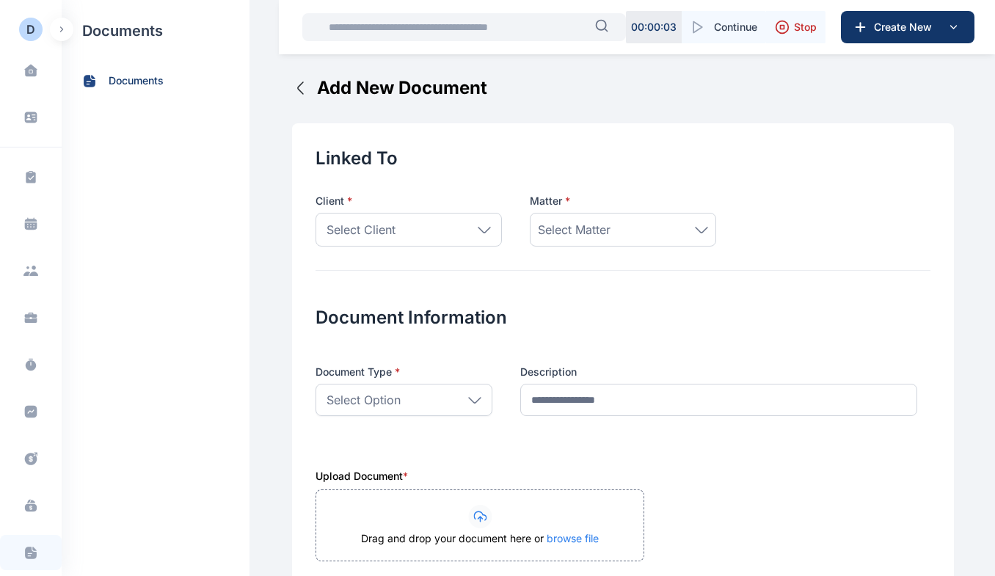
click at [483, 230] on icon at bounding box center [483, 230] width 13 height 7
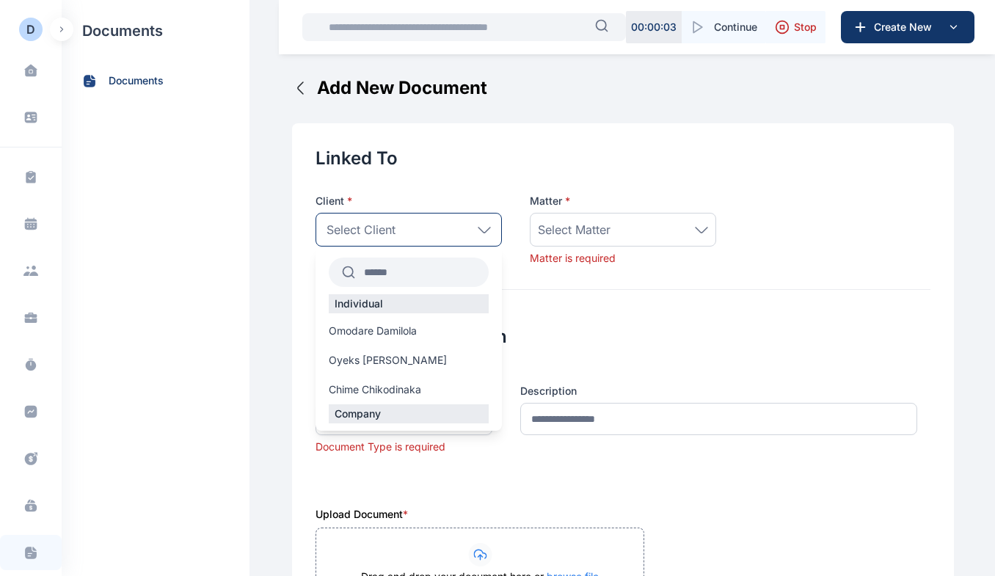
click at [387, 353] on label "Oyeks [PERSON_NAME]" at bounding box center [408, 360] width 186 height 15
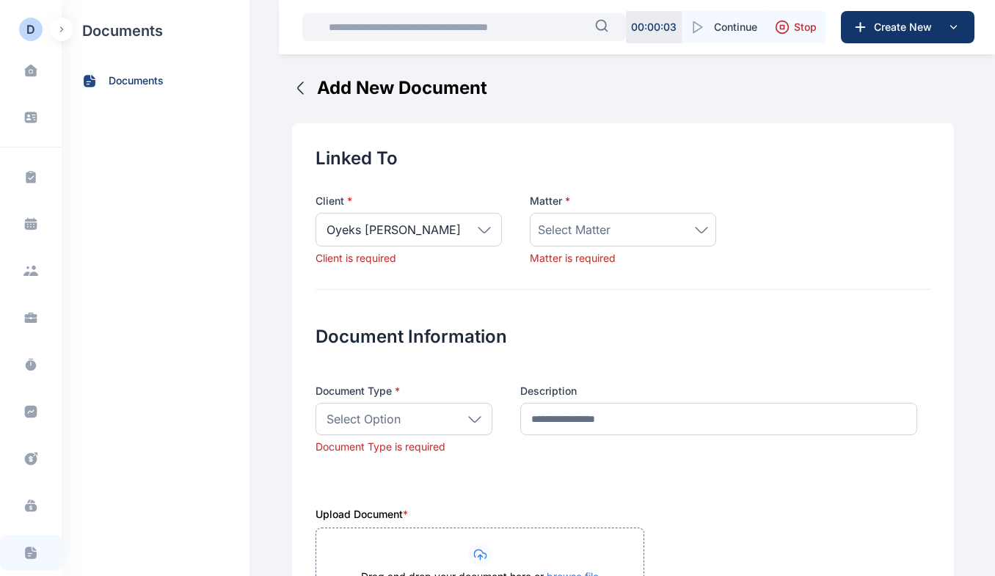
click at [629, 230] on div "Select Matter" at bounding box center [623, 230] width 170 height 18
click at [568, 326] on label "Tets" at bounding box center [622, 324] width 185 height 23
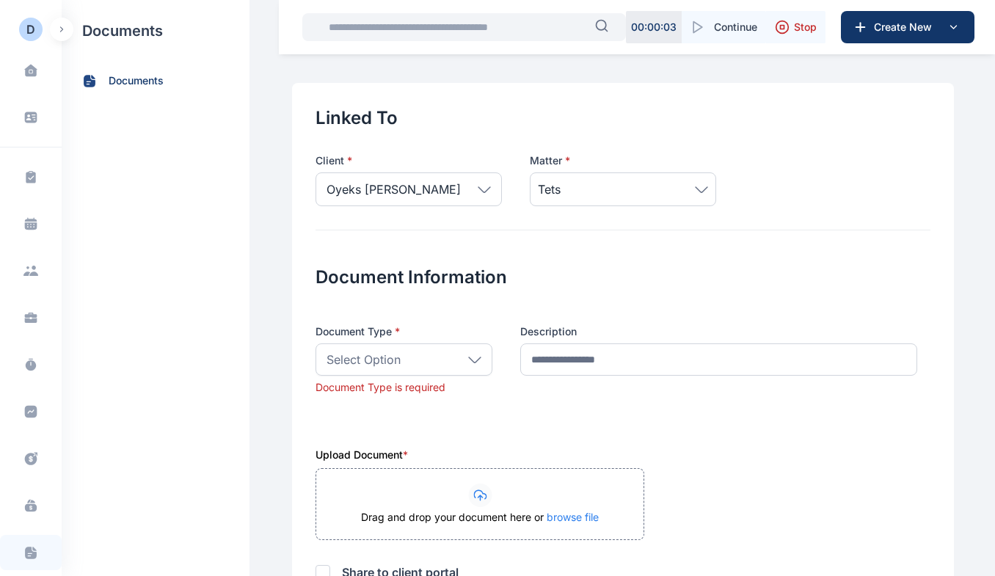
scroll to position [48, 0]
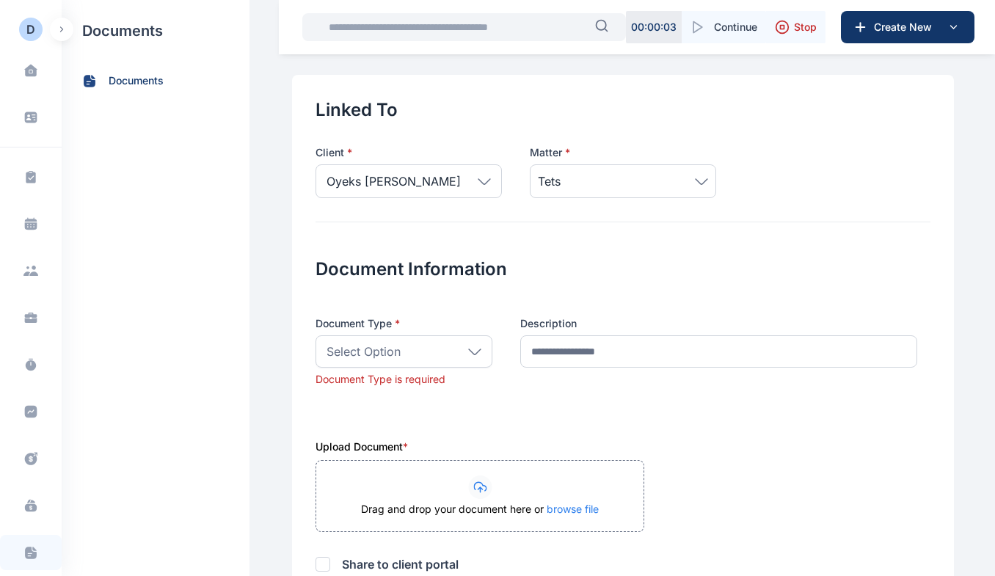
click at [469, 351] on icon at bounding box center [474, 351] width 13 height 7
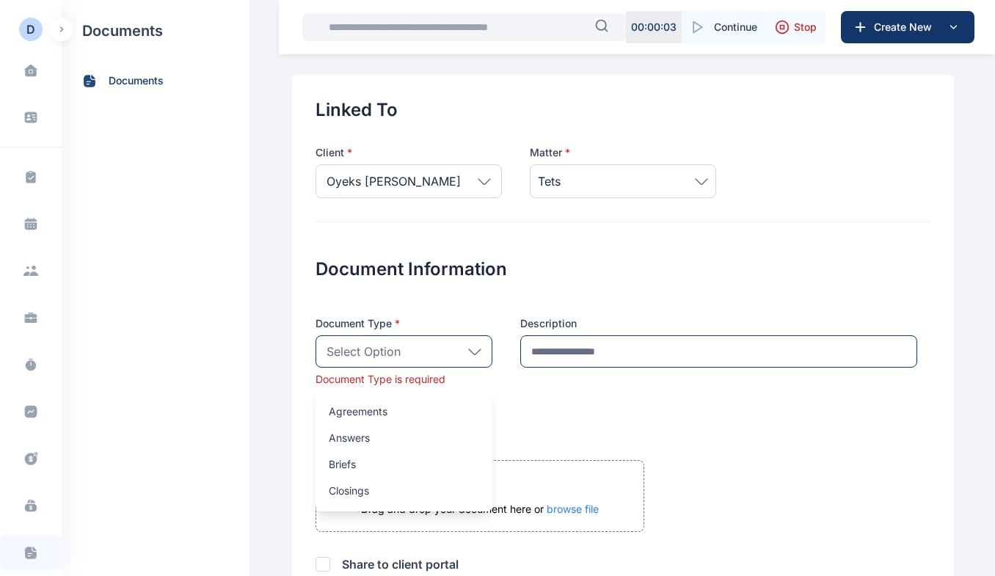
click at [618, 351] on input "description" at bounding box center [718, 351] width 397 height 32
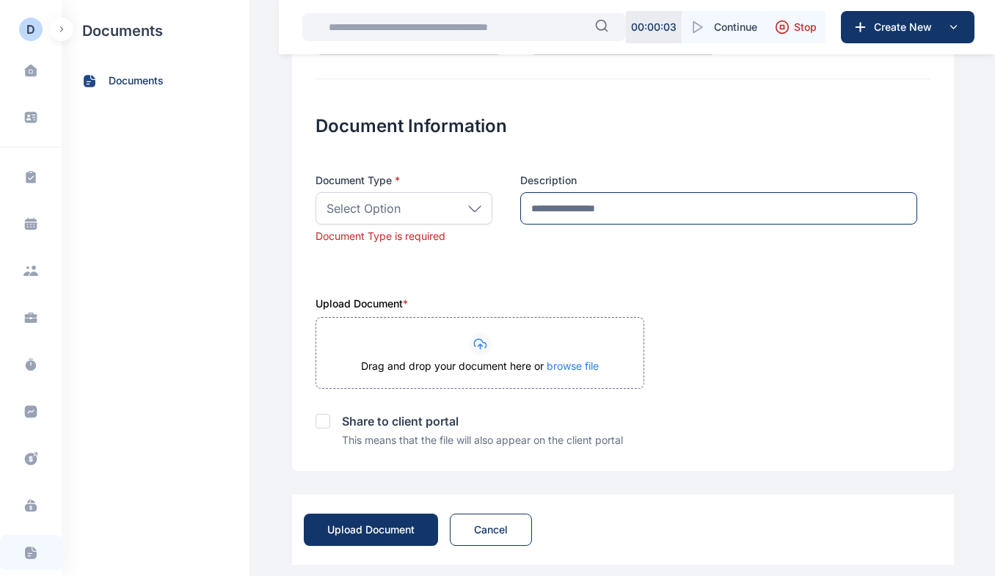
scroll to position [204, 0]
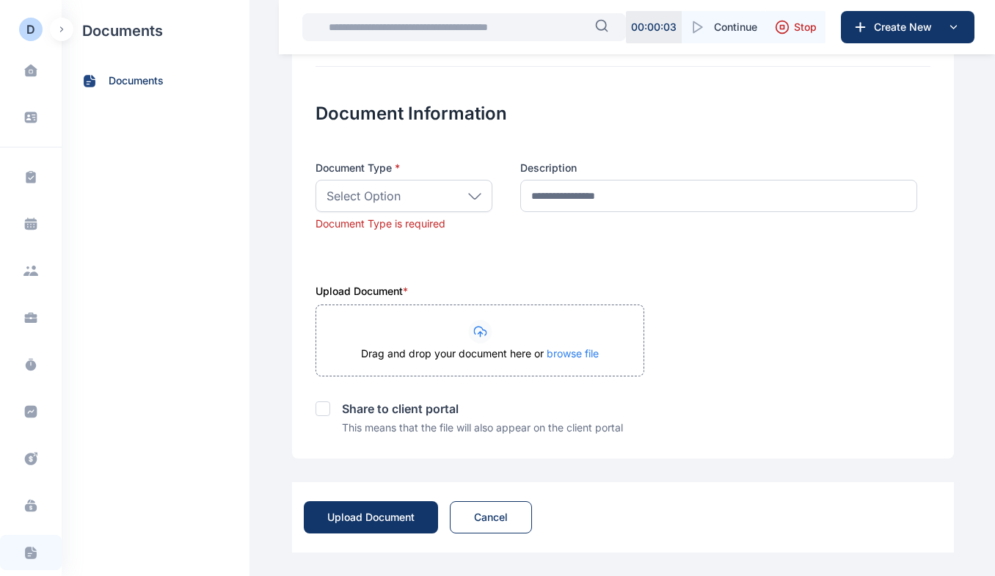
click at [571, 359] on span "browse file" at bounding box center [572, 353] width 52 height 12
